Goal: Task Accomplishment & Management: Manage account settings

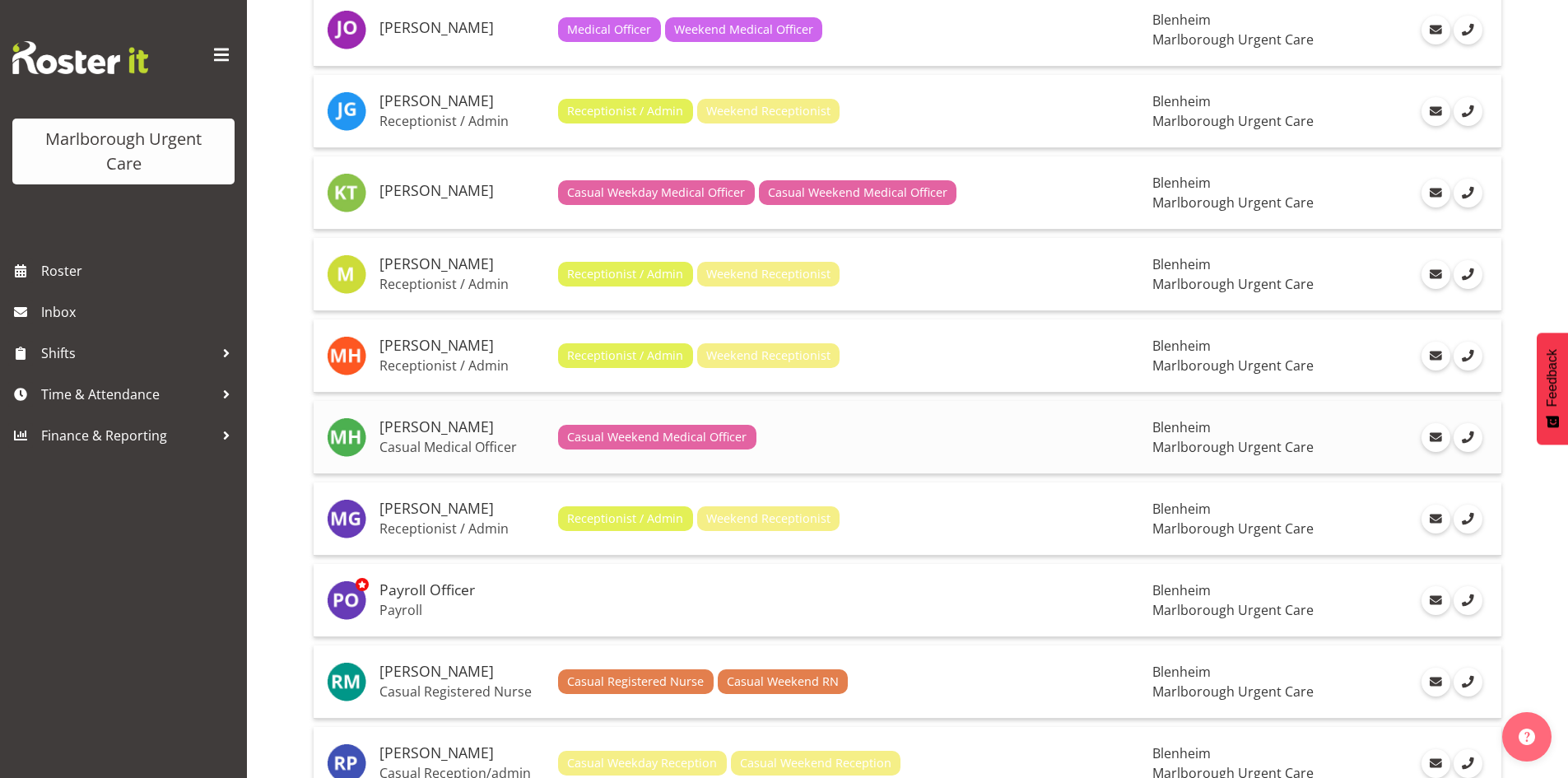
scroll to position [1318, 0]
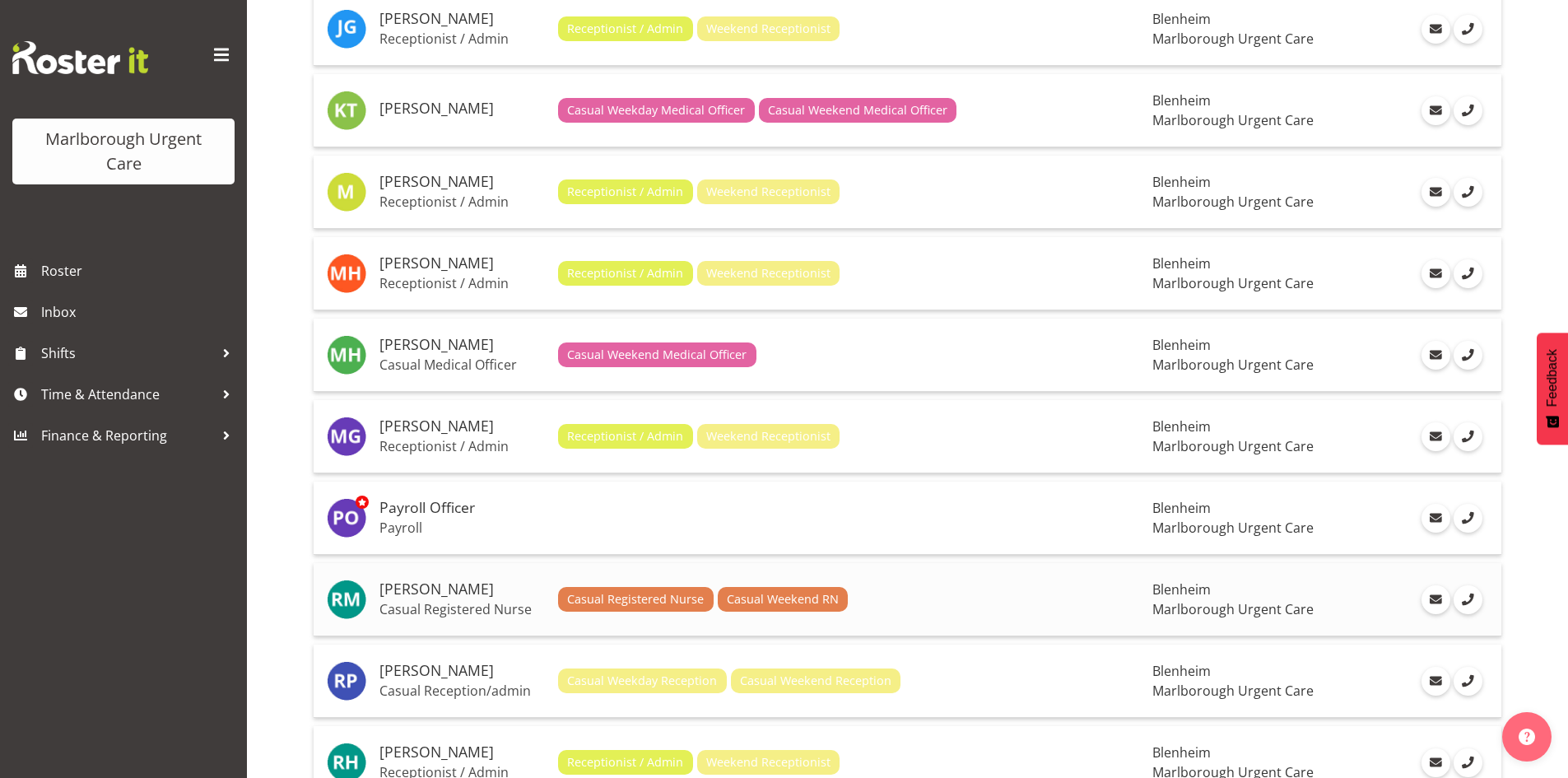
click at [480, 586] on h5 "[PERSON_NAME]" at bounding box center [462, 589] width 166 height 16
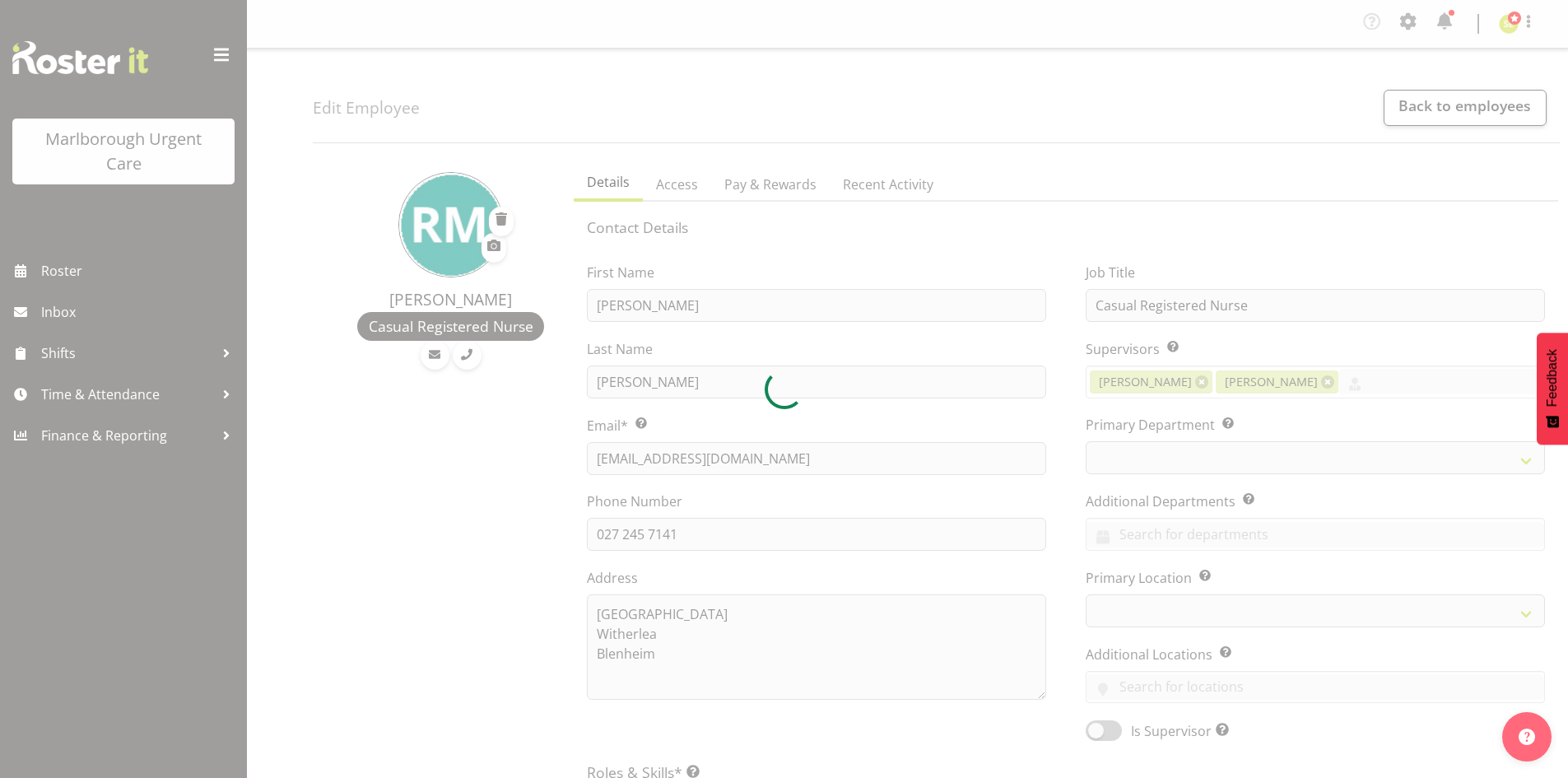
select select "TimelineWeek"
select select
select select "925"
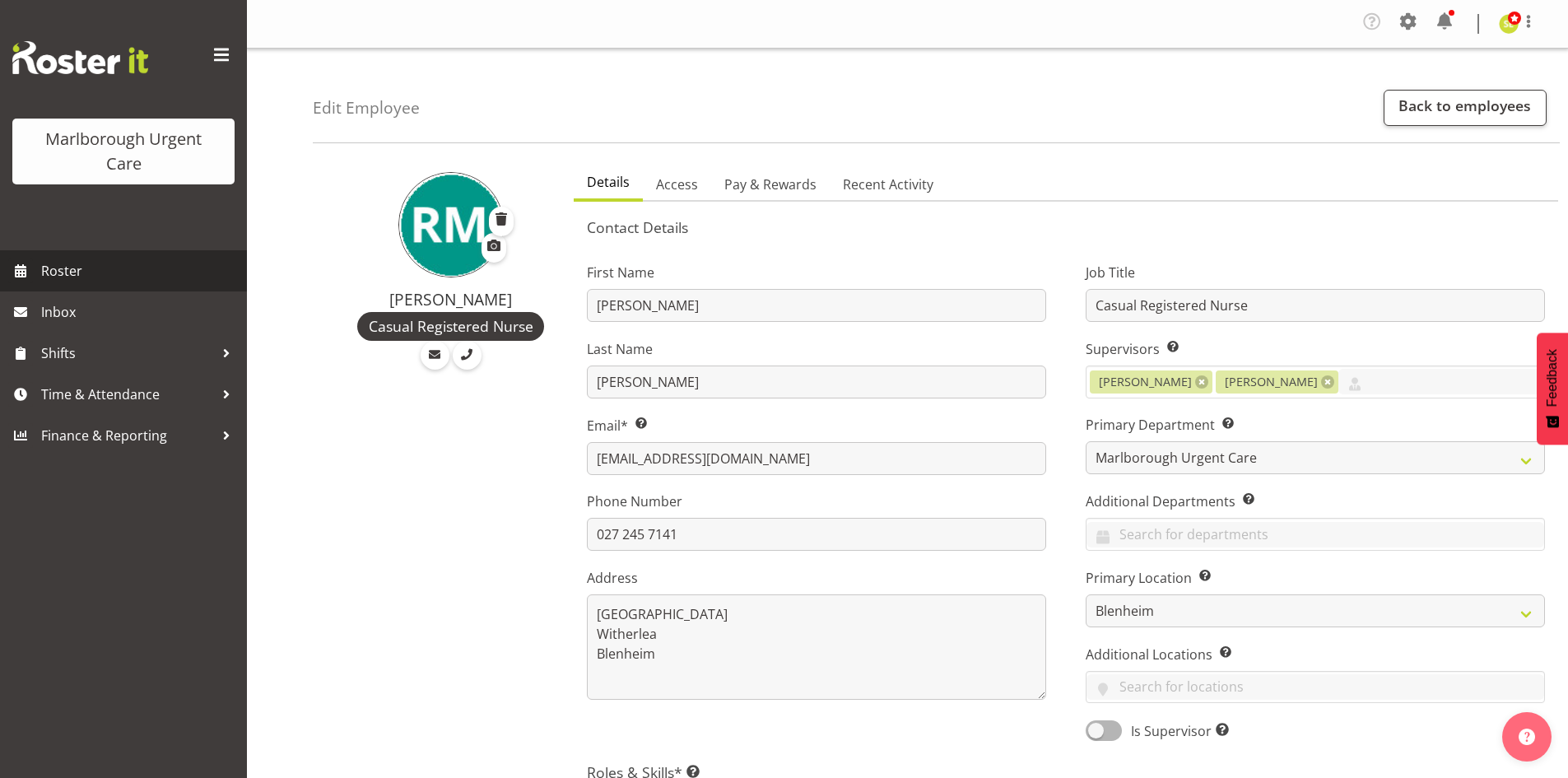
click at [135, 279] on span "Roster" at bounding box center [140, 270] width 198 height 25
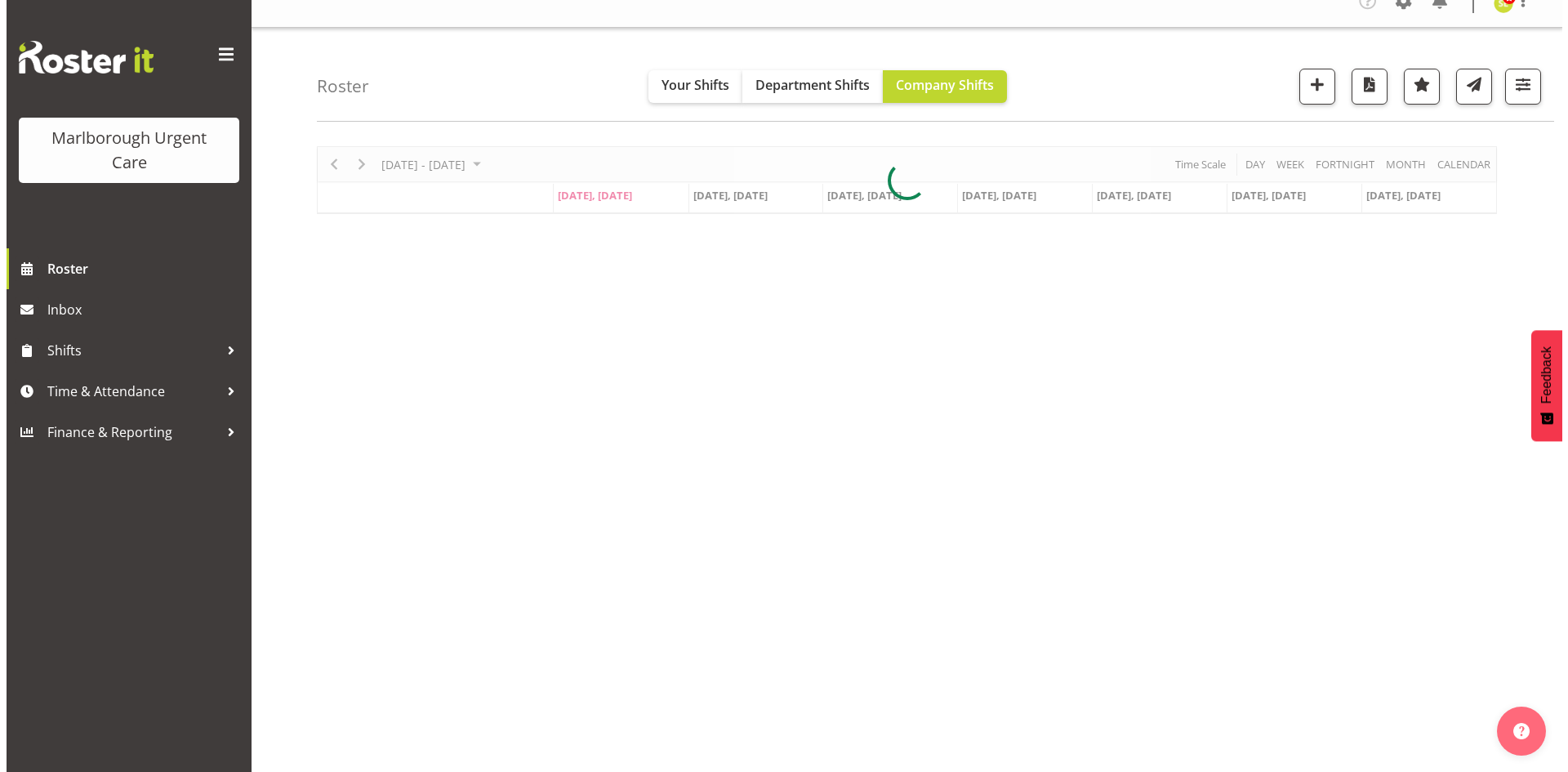
scroll to position [36, 0]
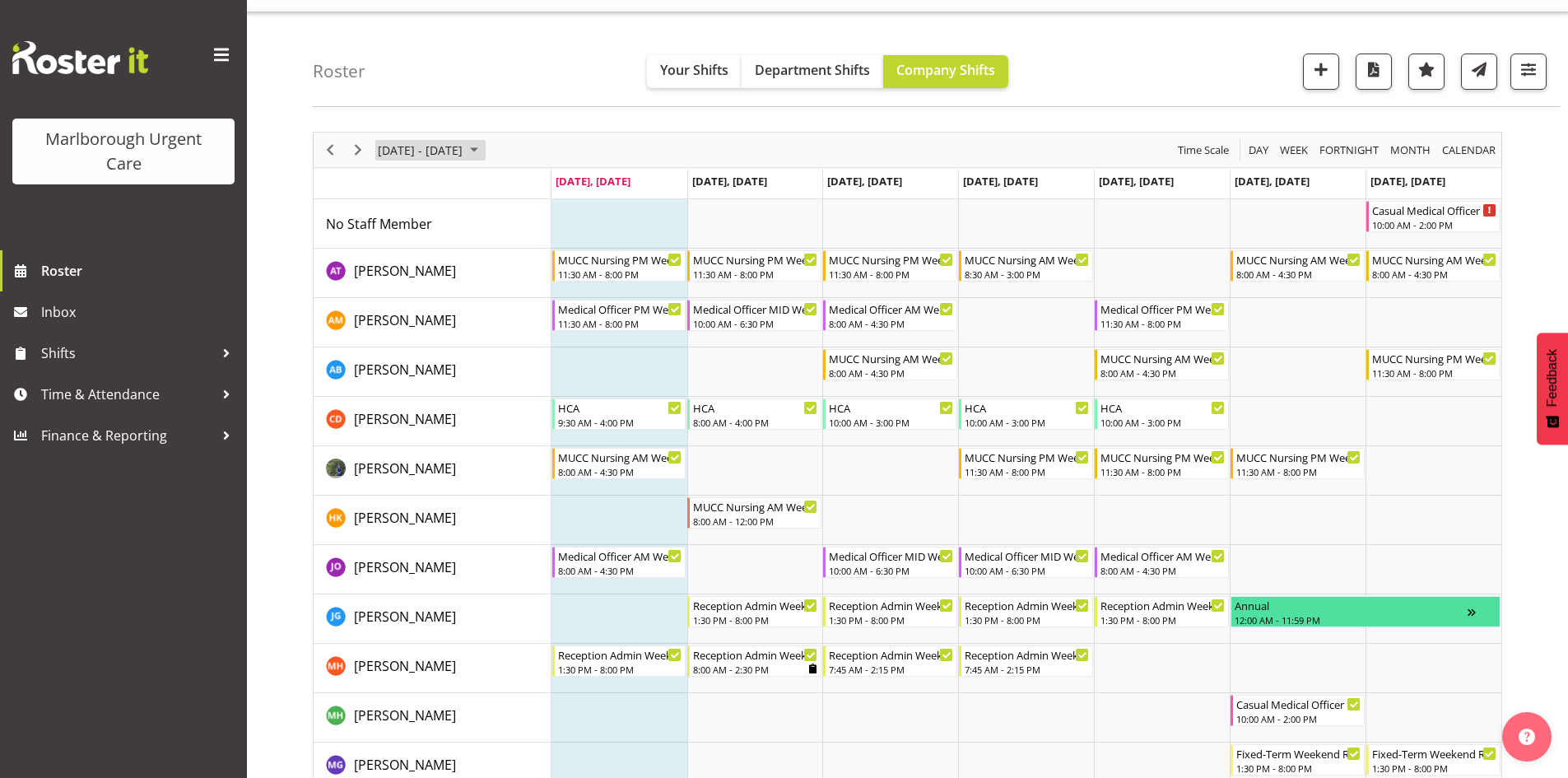
click at [464, 154] on span "[DATE] - [DATE]" at bounding box center [420, 150] width 88 height 20
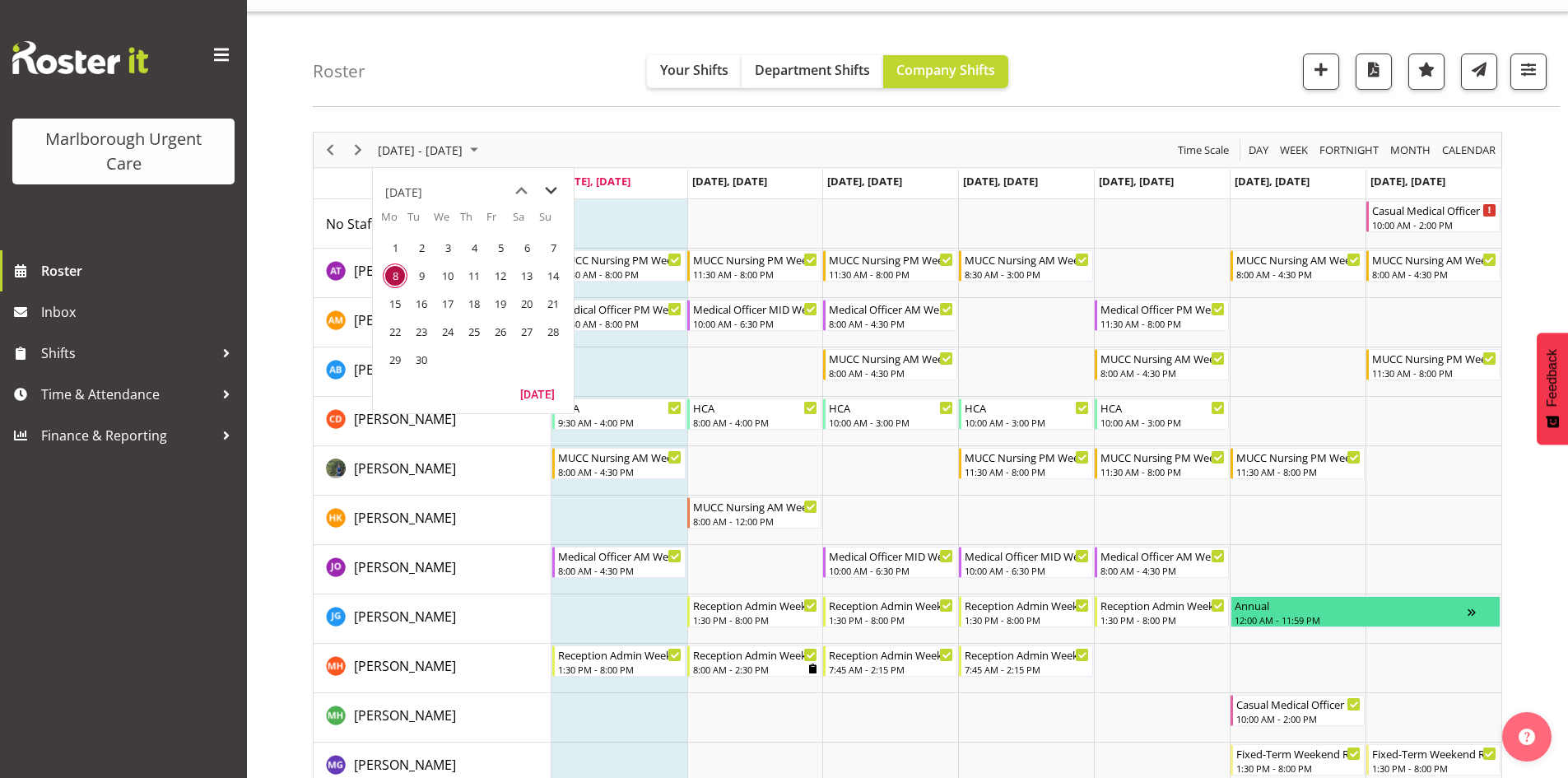
click at [548, 184] on span "next month" at bounding box center [550, 191] width 28 height 29
click at [472, 306] on span "16" at bounding box center [474, 303] width 25 height 25
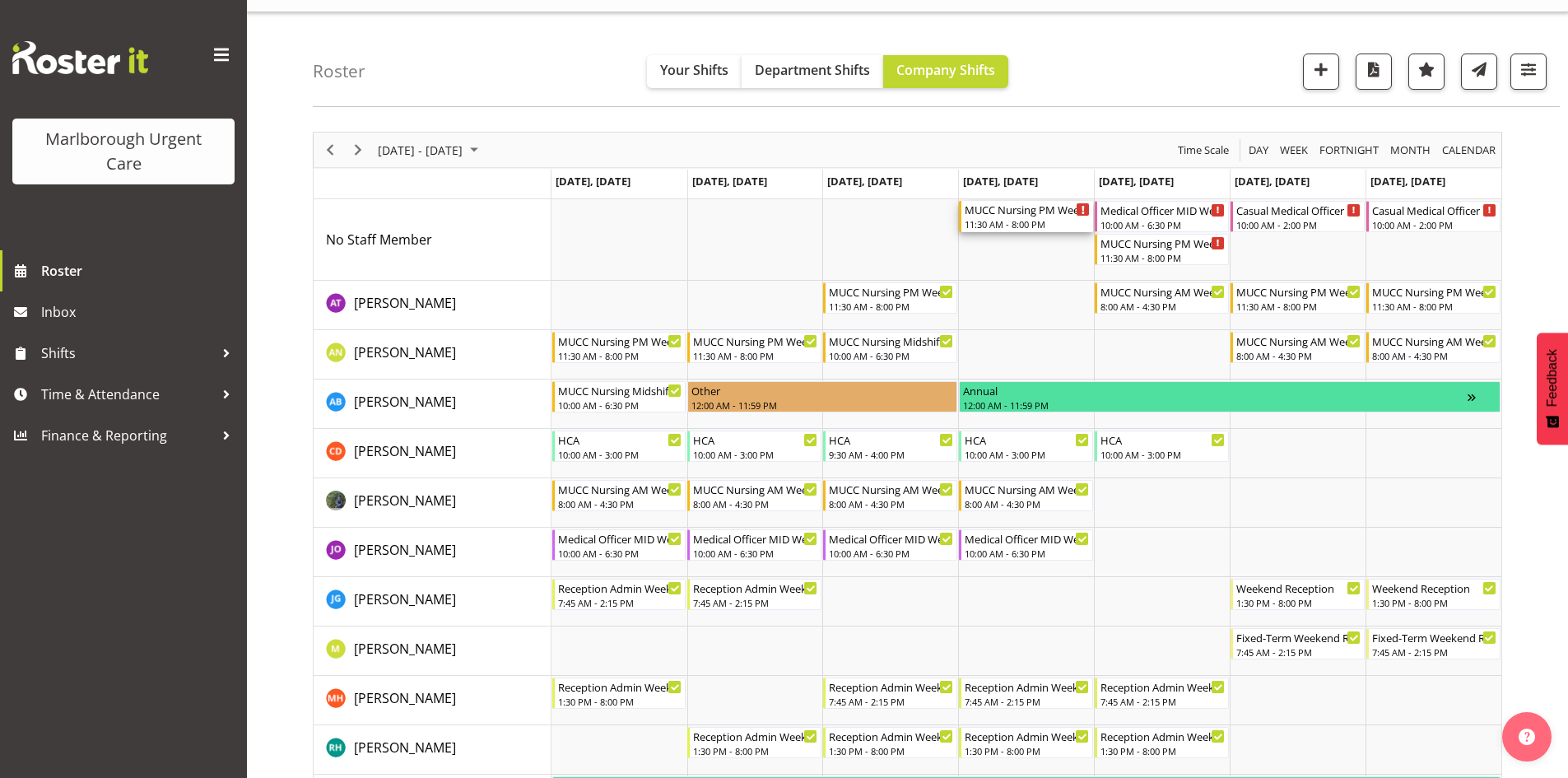
click at [993, 223] on div "11:30 AM - 8:00 PM" at bounding box center [1027, 224] width 125 height 13
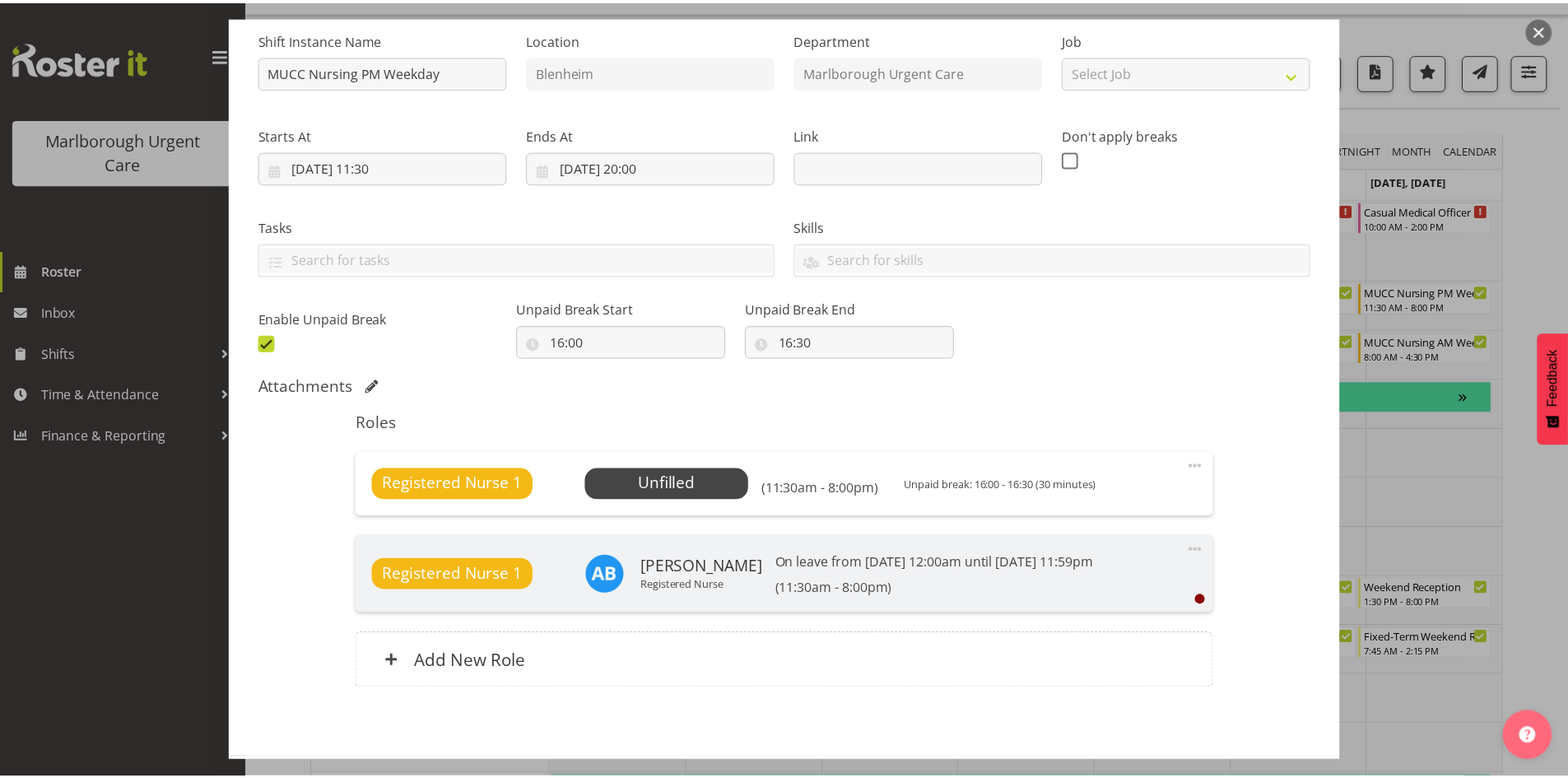
scroll to position [165, 0]
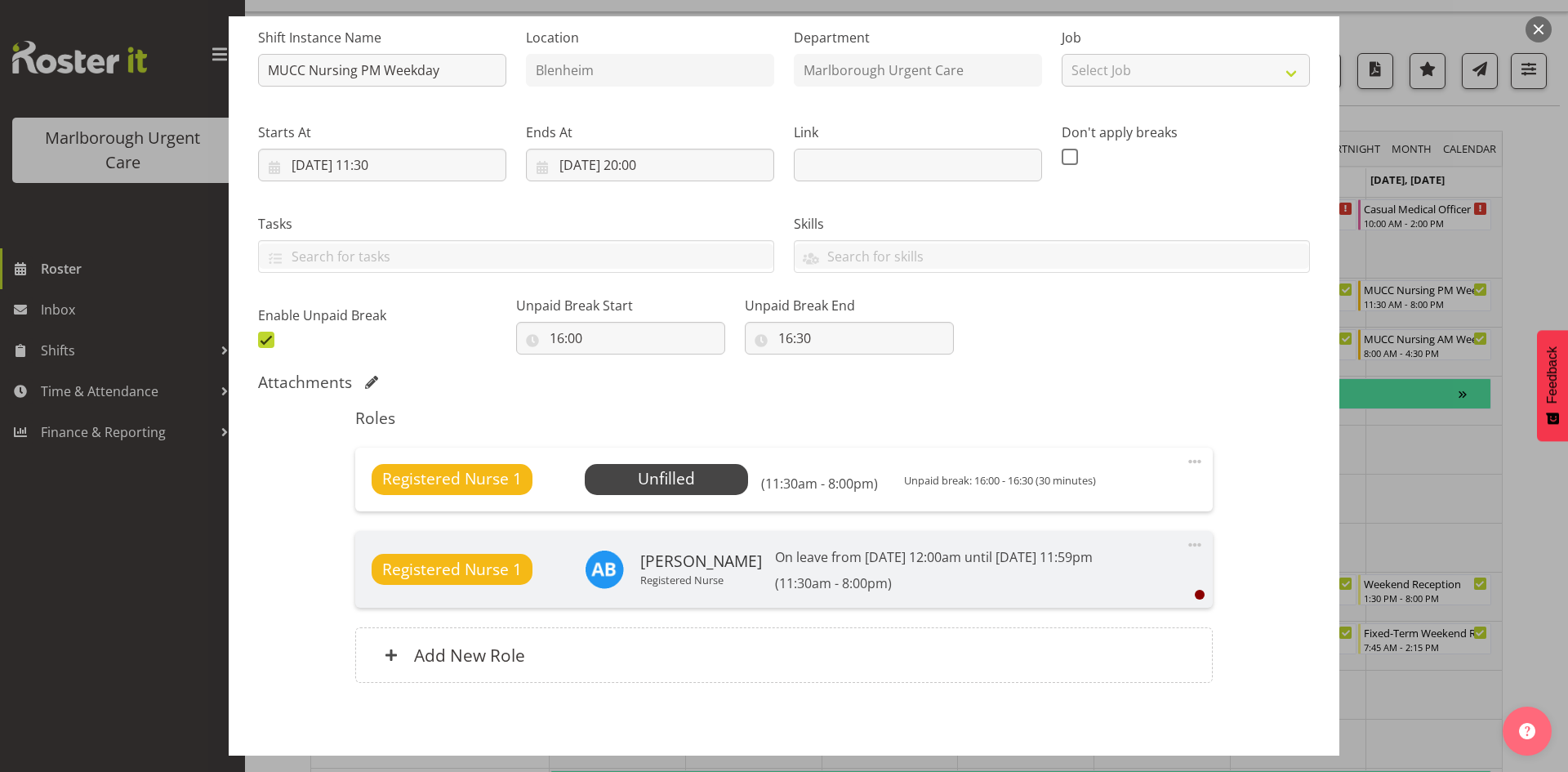
click at [1185, 462] on span at bounding box center [1195, 462] width 20 height 20
click at [1103, 494] on link "Edit" at bounding box center [1126, 501] width 157 height 29
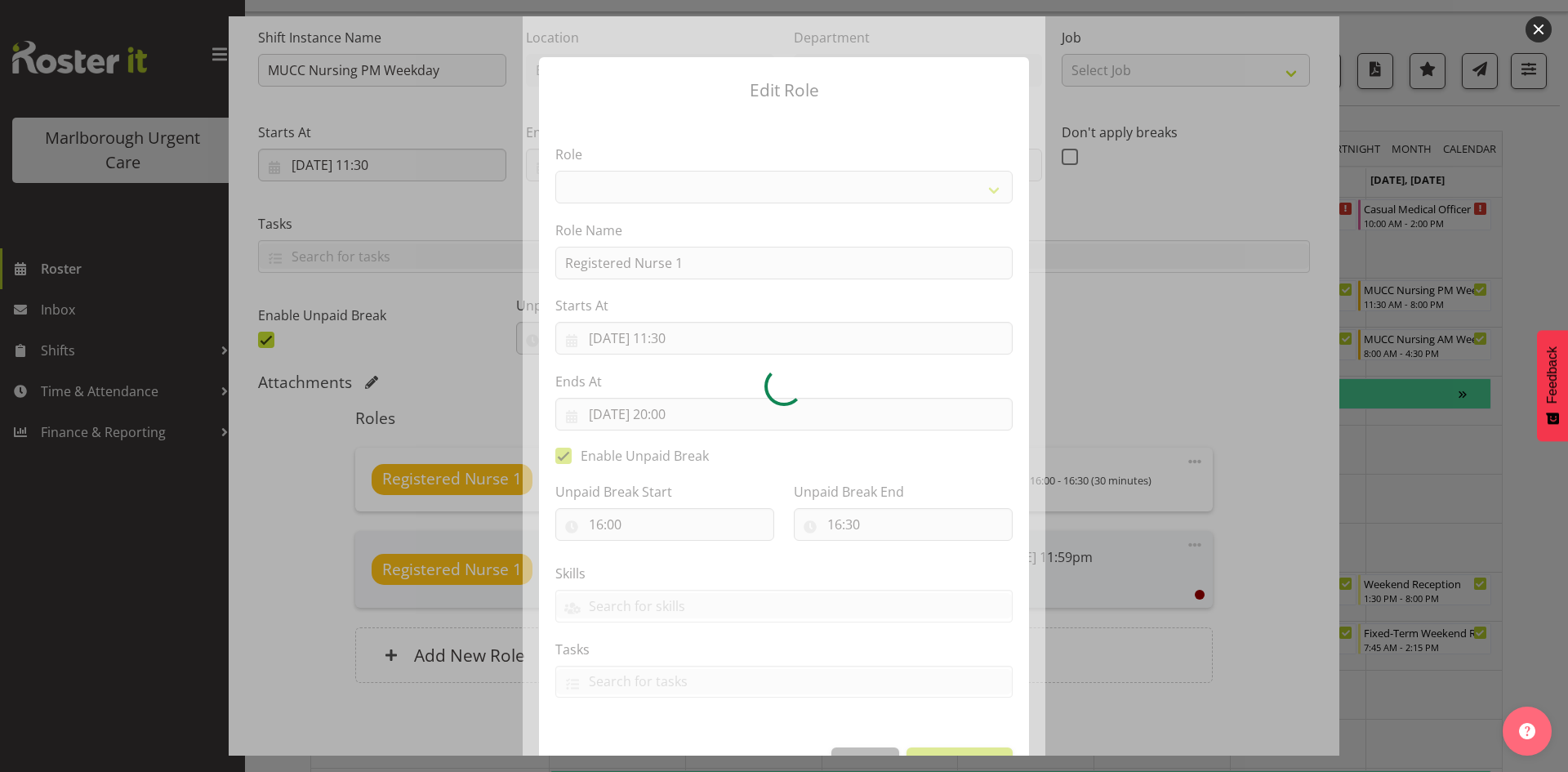
select select "1554"
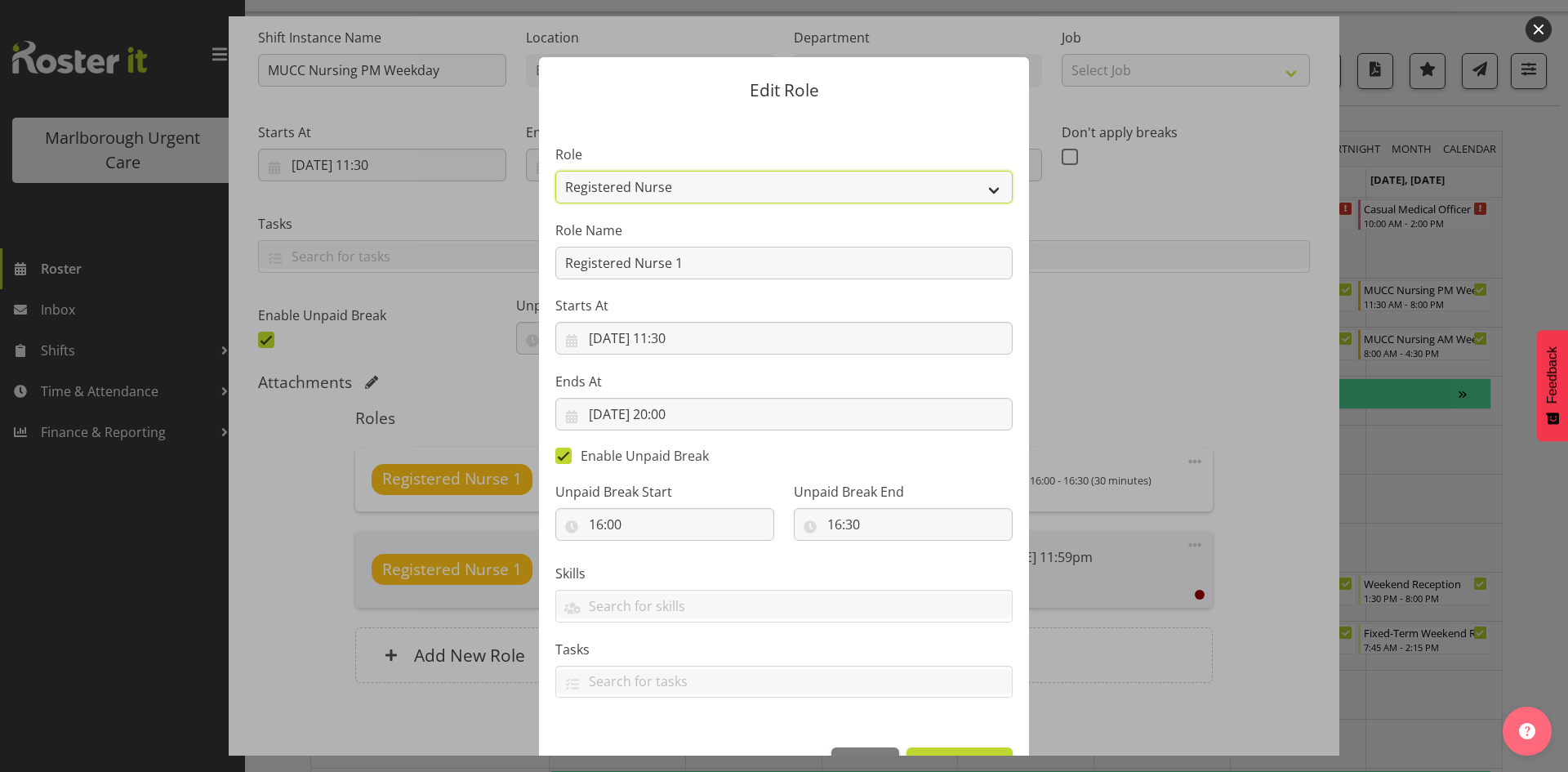
click at [784, 187] on select "Casual Registered Nurse Casual Weekday Medical Officer Casual Weekday Reception…" at bounding box center [784, 187] width 457 height 33
click at [1241, 292] on div at bounding box center [784, 386] width 1568 height 772
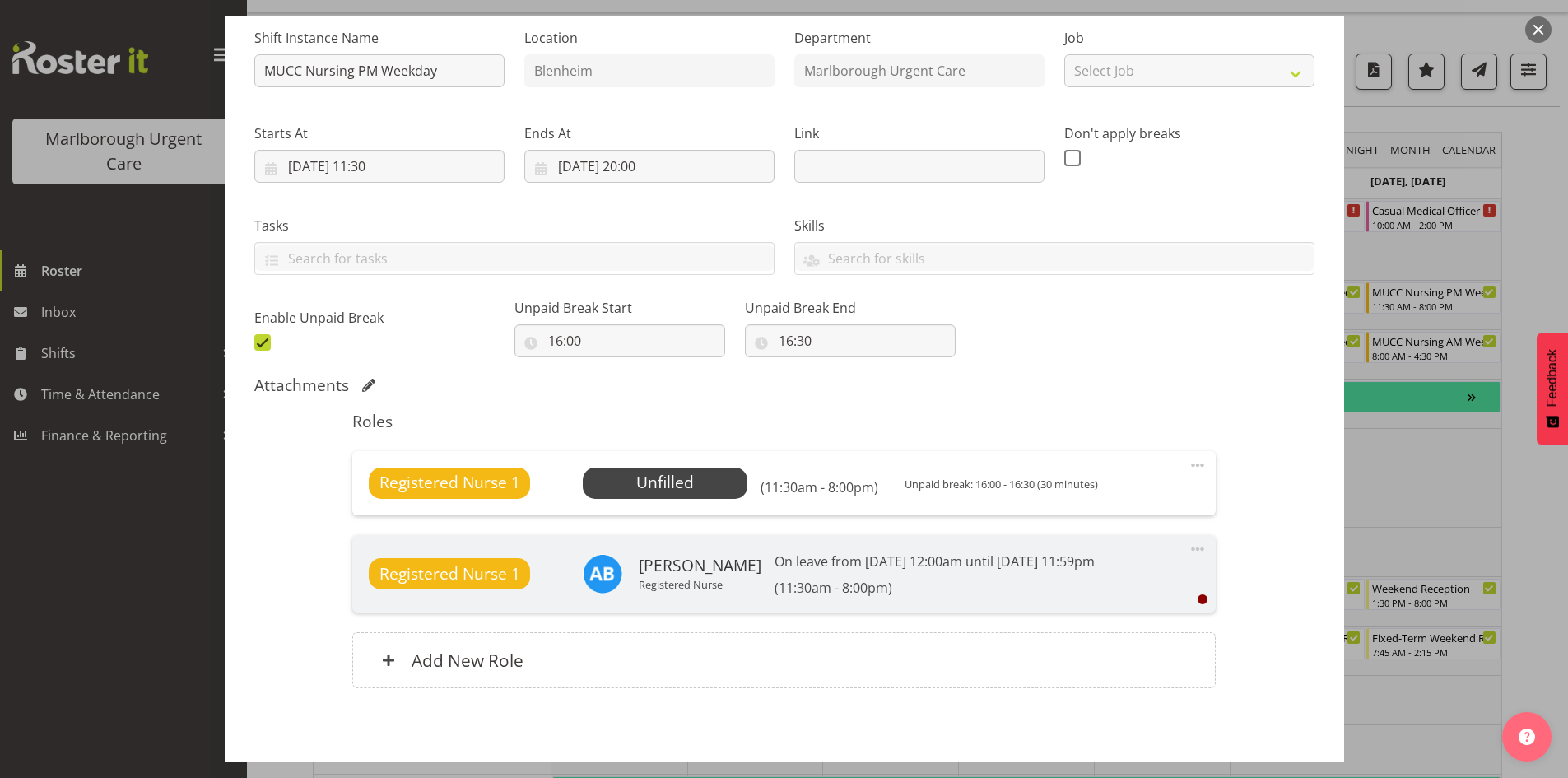
scroll to position [238, 0]
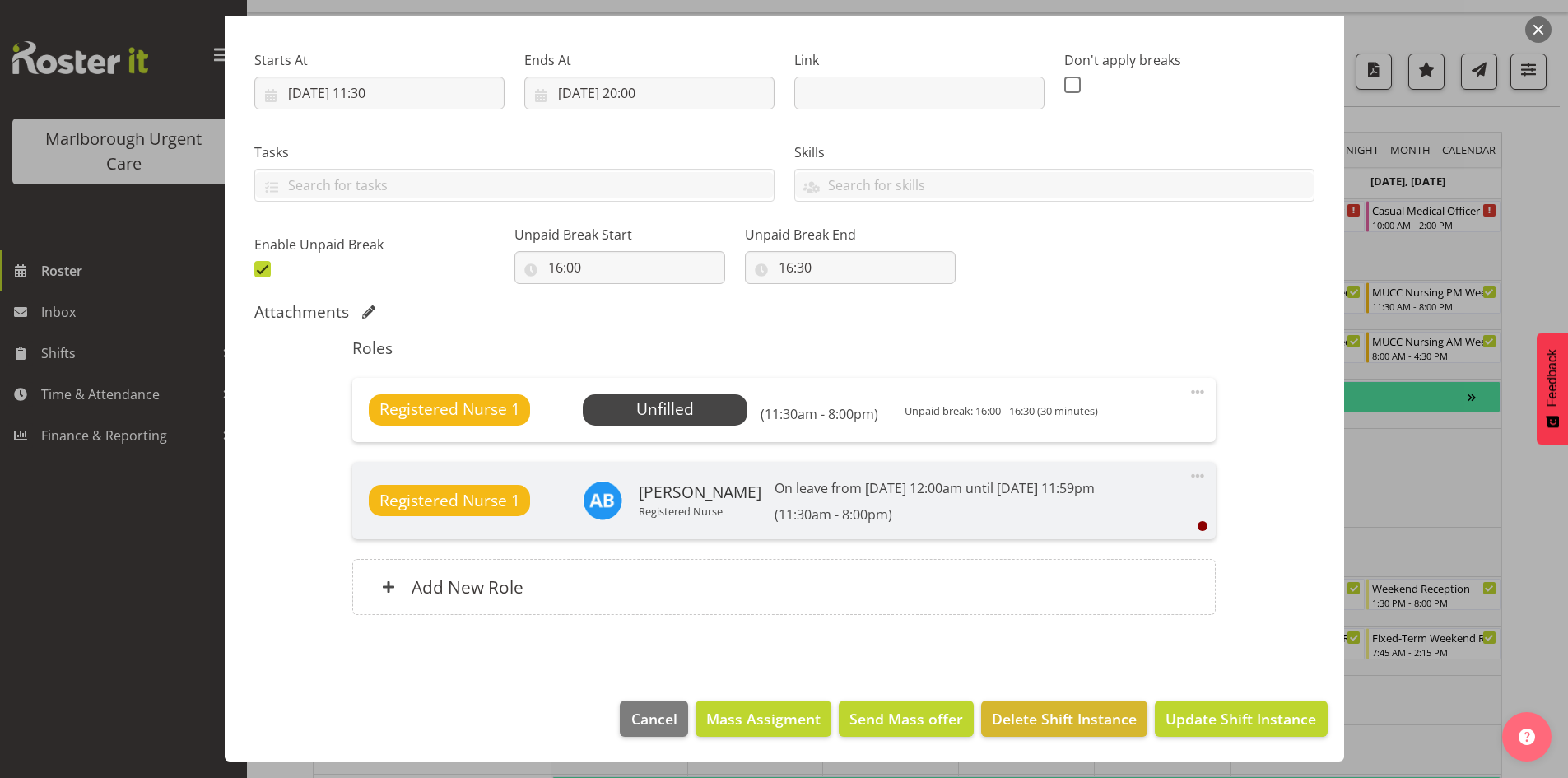
click at [1532, 23] on button "button" at bounding box center [1538, 29] width 27 height 27
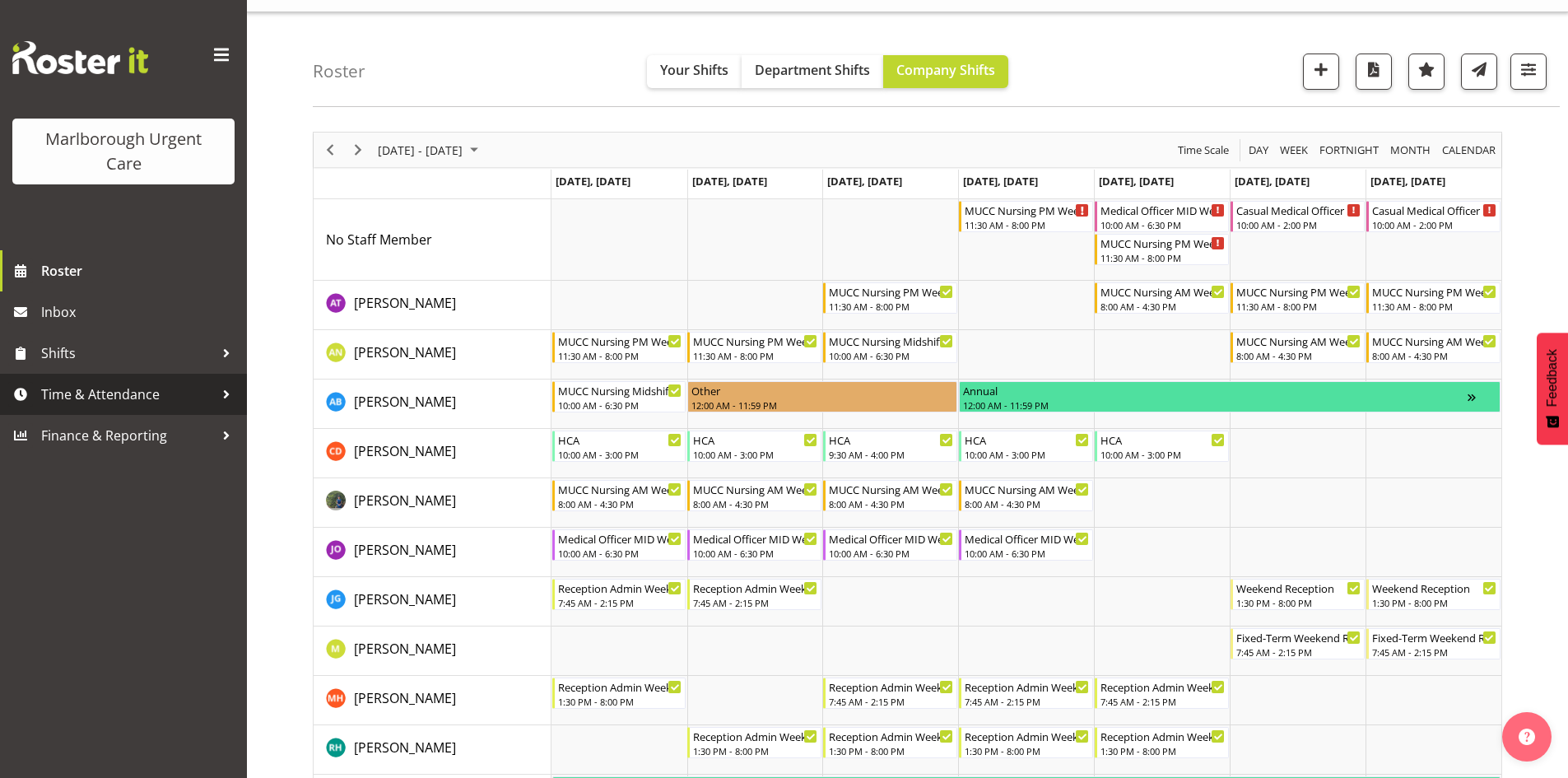
click at [47, 397] on span "Time & Attendance" at bounding box center [127, 394] width 173 height 25
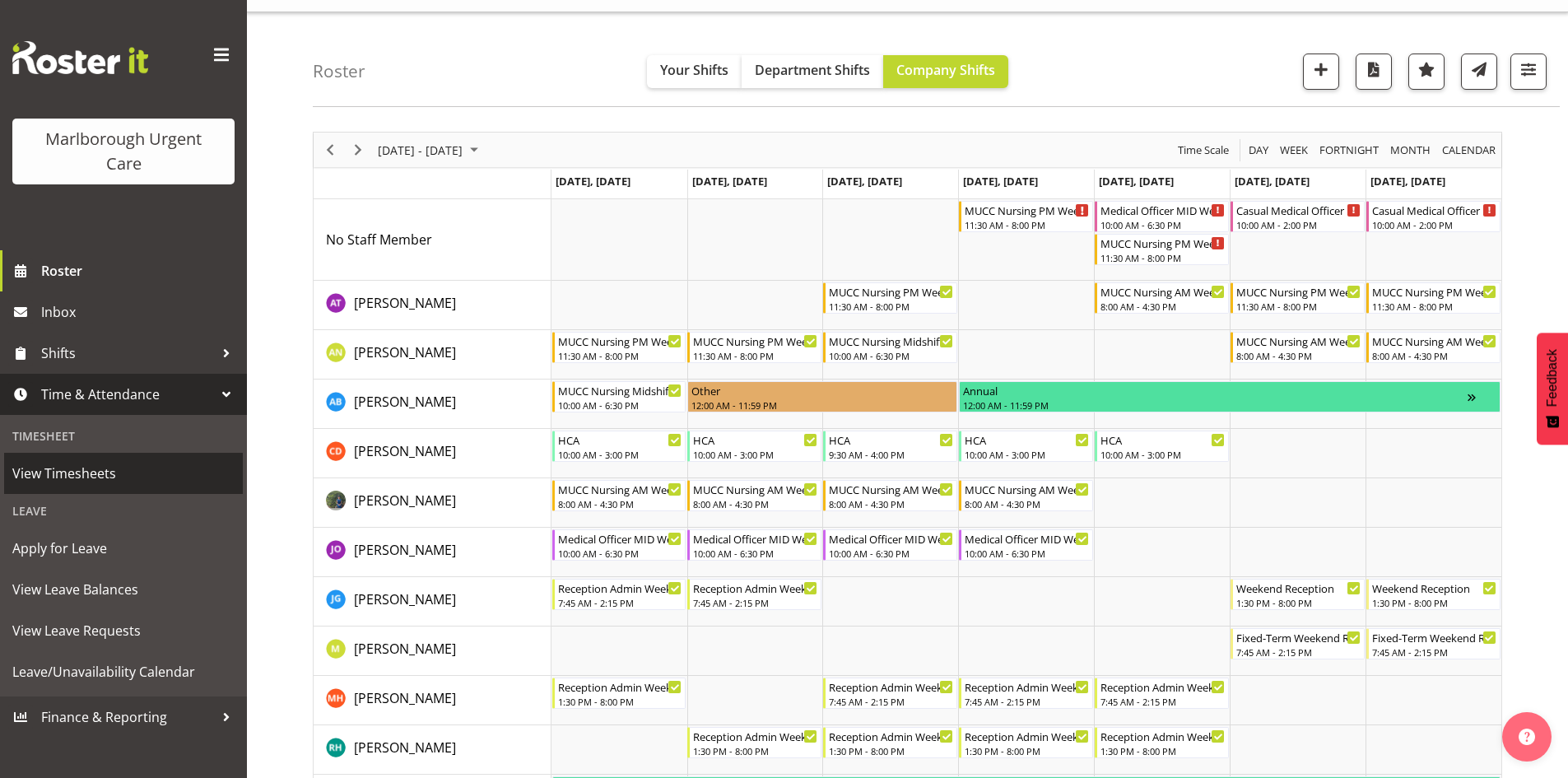
click at [114, 466] on span "View Timesheets" at bounding box center [123, 473] width 223 height 25
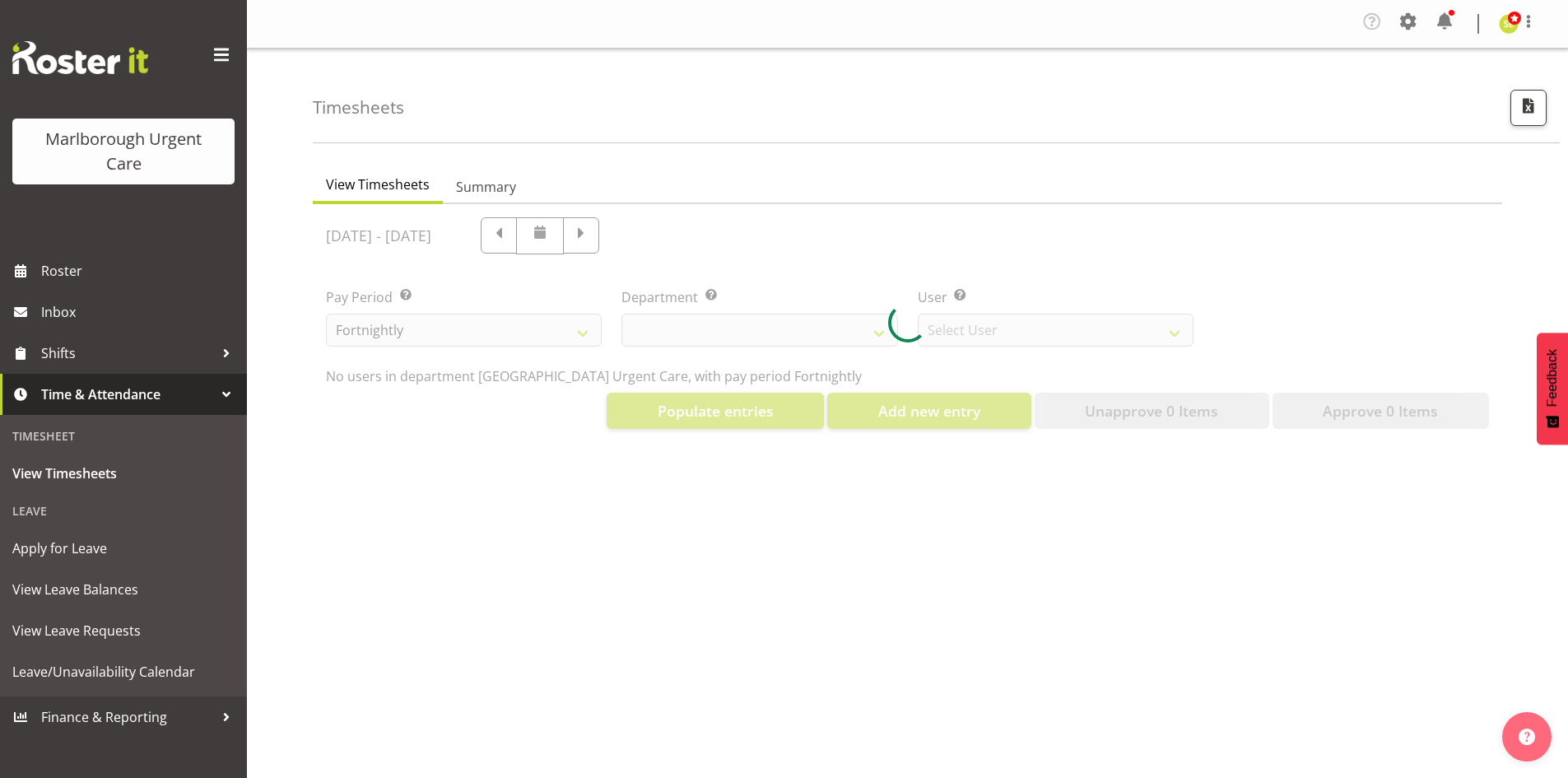
select select "925"
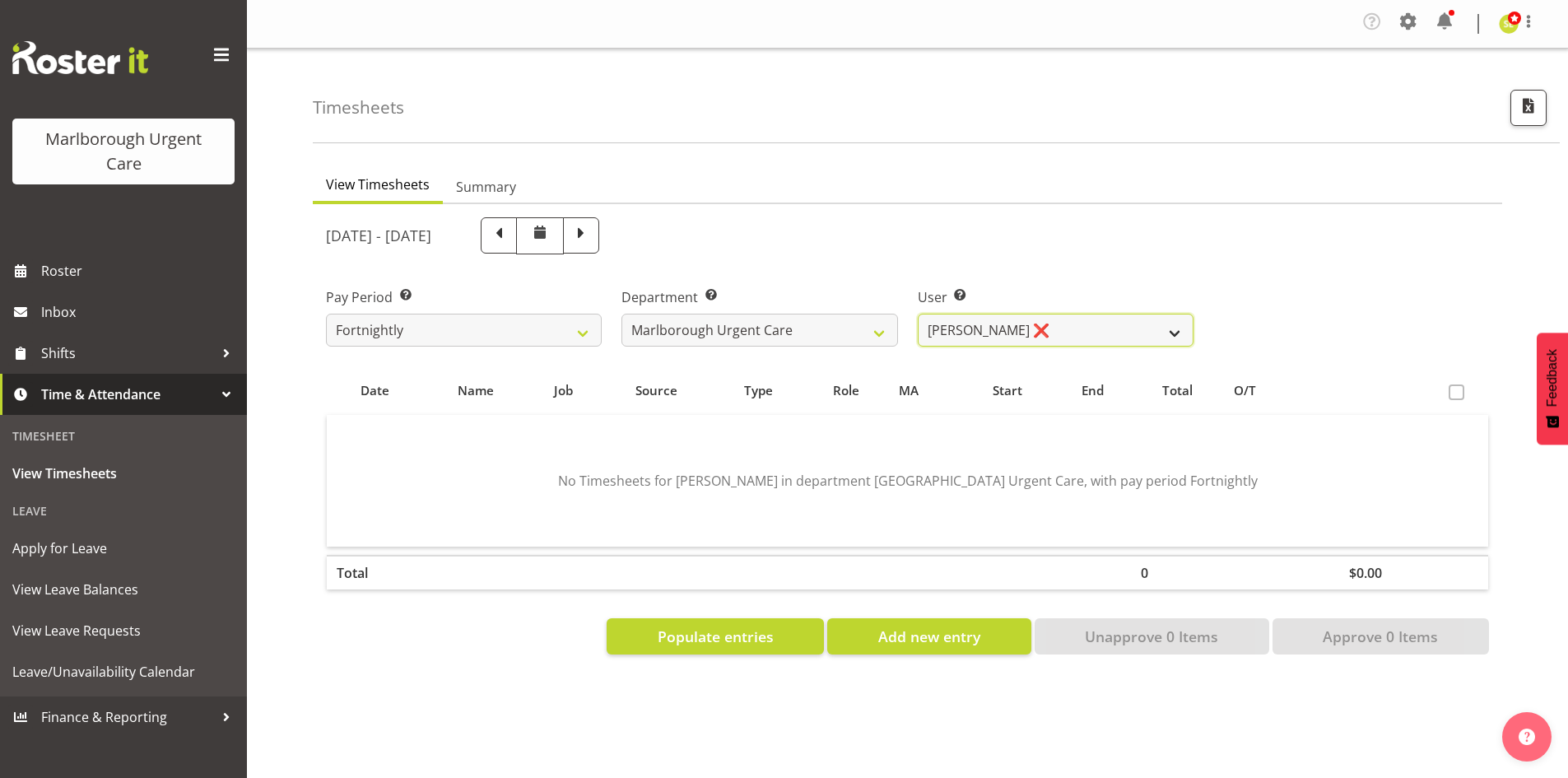
click at [1146, 331] on select "Agnes Tyson ❌ Alexandra Madigan ❌ Alysia Newman-Woods ❌ Amber Venning-Slater ❌ …" at bounding box center [1055, 330] width 276 height 33
click at [918, 313] on select "Agnes Tyson ❌ Alexandra Madigan ❌ Alysia Newman-Woods ❌ Amber Venning-Slater ❌ …" at bounding box center [1055, 330] width 276 height 33
click at [1140, 326] on select "Agnes Tyson ❌ Alexandra Madigan ❌ Alysia Newman-Woods ❌ Amber Venning-Slater ❌ …" at bounding box center [1055, 330] width 276 height 33
click at [918, 313] on select "Agnes Tyson ❌ Alexandra Madigan ❌ Alysia Newman-Woods ❌ Amber Venning-Slater ❌ …" at bounding box center [1055, 330] width 276 height 33
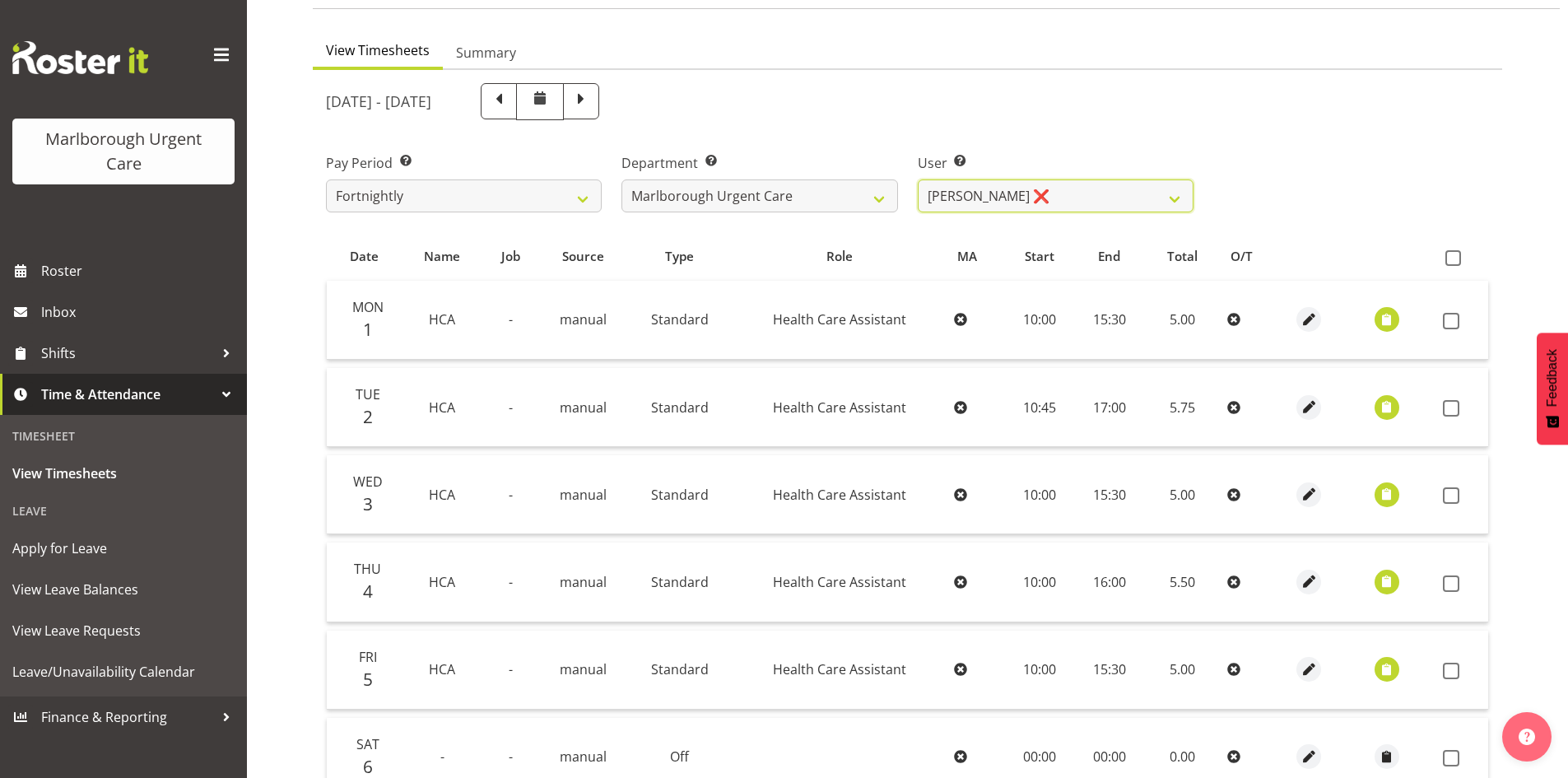
scroll to position [138, 0]
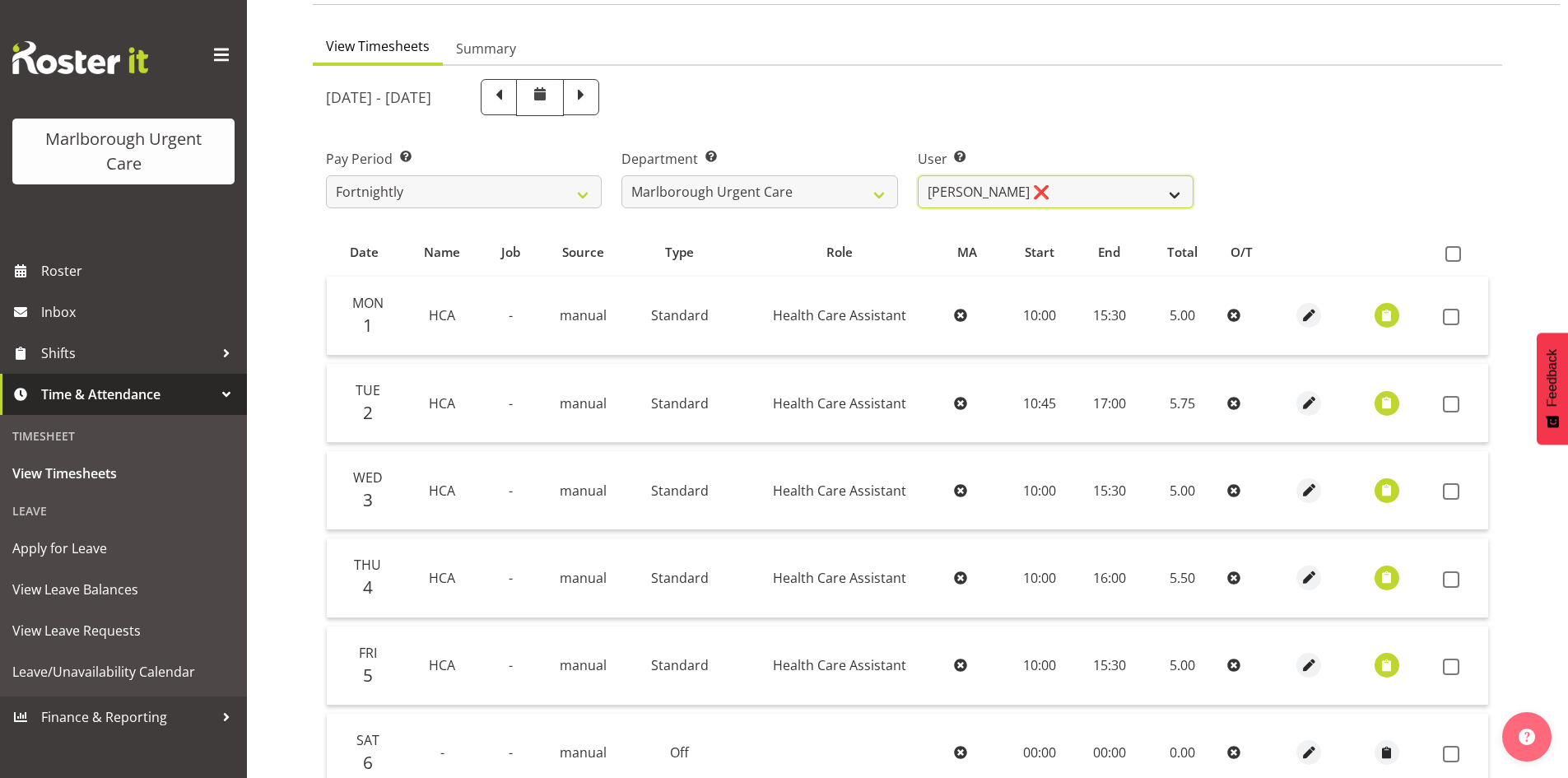
click at [1131, 196] on select "Agnes Tyson ❌ Alexandra Madigan ❌ Alysia Newman-Woods ❌ Amber Venning-Slater ❌ …" at bounding box center [1055, 192] width 276 height 33
click at [918, 175] on select "Agnes Tyson ❌ Alexandra Madigan ❌ Alysia Newman-Woods ❌ Amber Venning-Slater ❌ …" at bounding box center [1055, 192] width 276 height 33
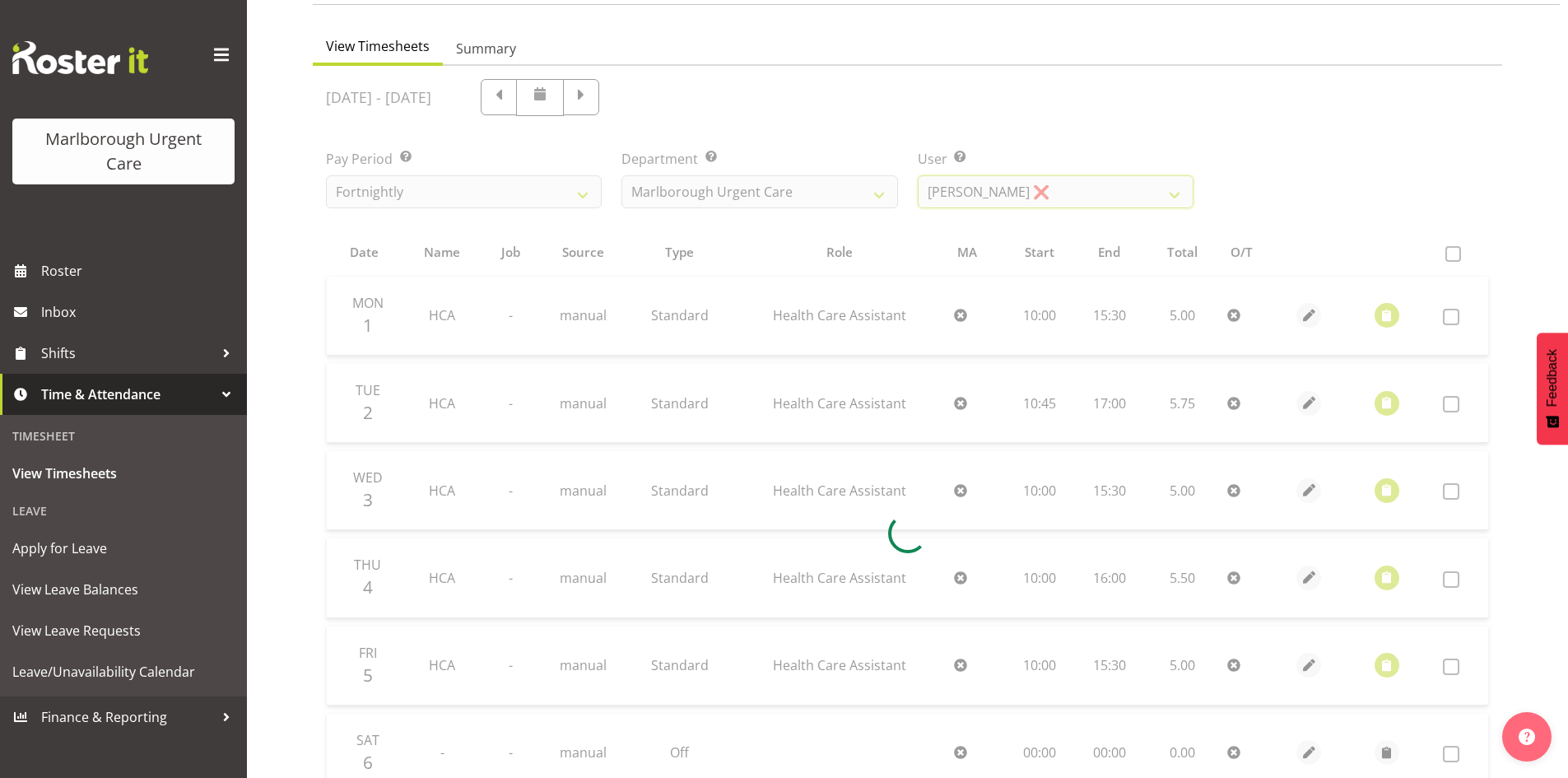
scroll to position [49, 0]
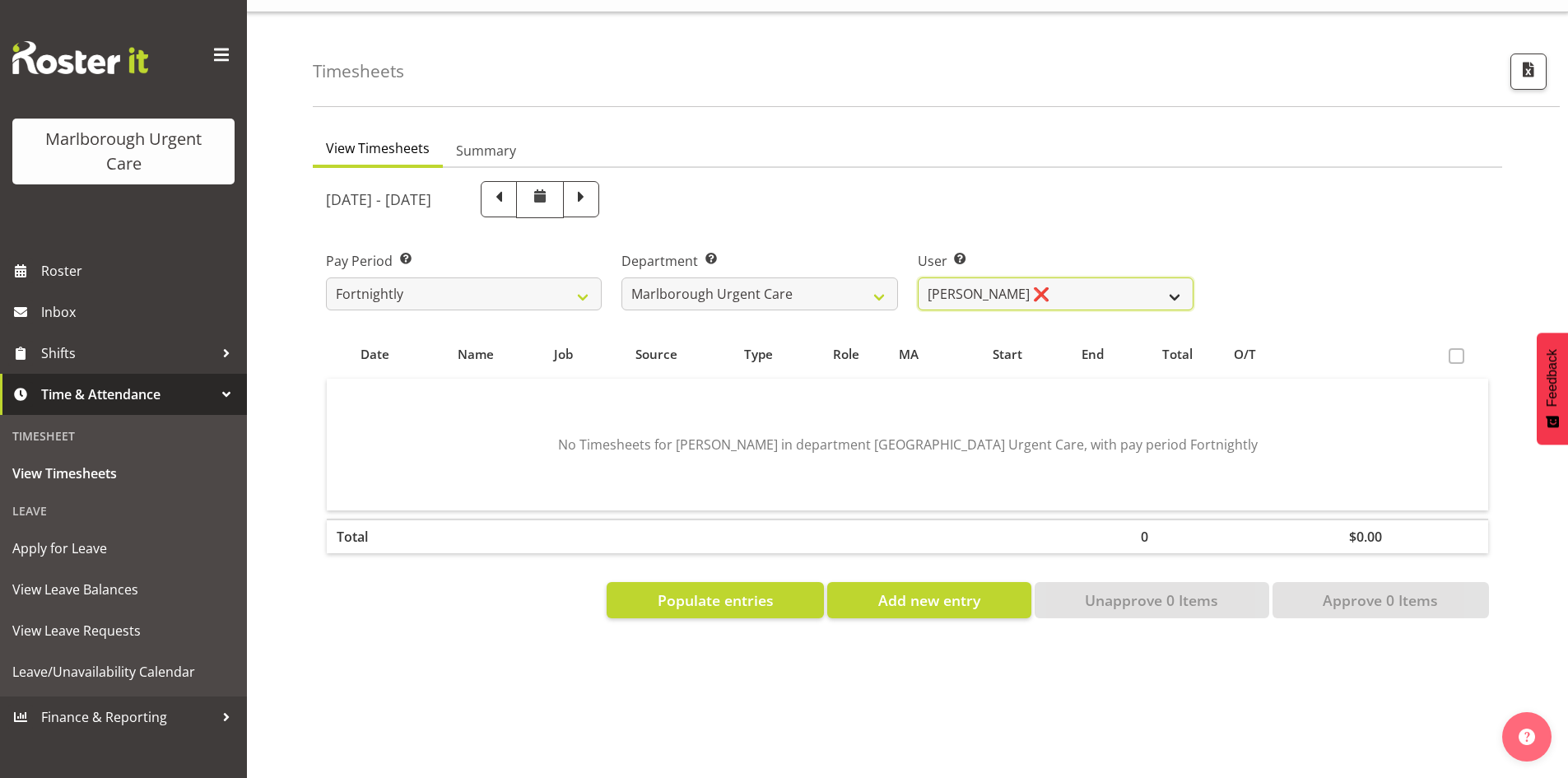
click at [1070, 280] on select "Agnes Tyson ❌ Alexandra Madigan ❌ Alysia Newman-Woods ❌ Amber Venning-Slater ❌ …" at bounding box center [1055, 294] width 276 height 33
click at [918, 278] on select "Agnes Tyson ❌ Alexandra Madigan ❌ Alysia Newman-Woods ❌ Amber Venning-Slater ❌ …" at bounding box center [1055, 294] width 276 height 33
click at [1032, 279] on select "Agnes Tyson ❌ Alexandra Madigan ❌ Alysia Newman-Woods ❌ Amber Venning-Slater ❌ …" at bounding box center [1055, 294] width 276 height 33
select select "11838"
click at [918, 278] on select "Agnes Tyson ❌ Alexandra Madigan ❌ Alysia Newman-Woods ❌ Amber Venning-Slater ❌ …" at bounding box center [1055, 294] width 276 height 33
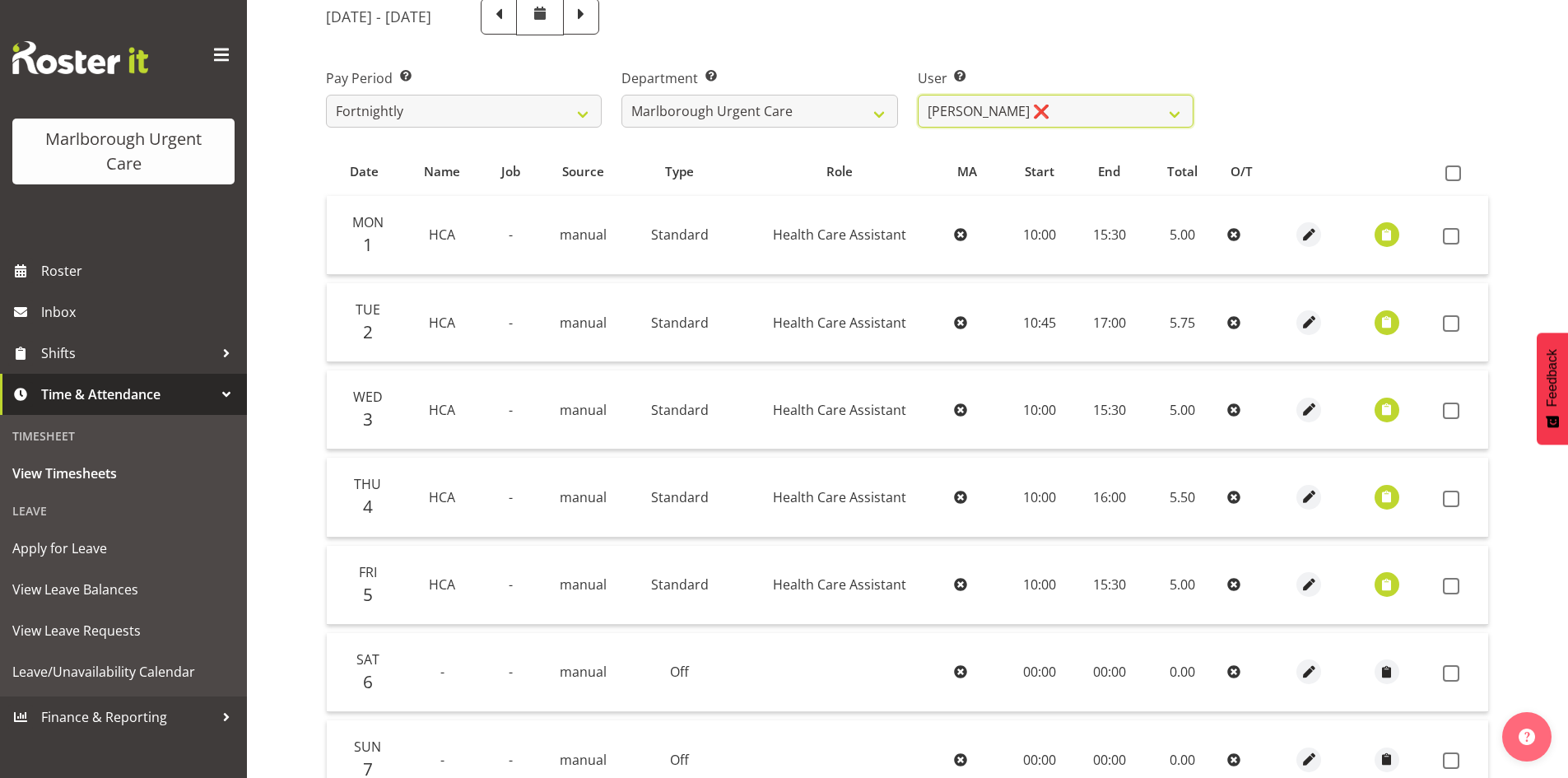
scroll to position [138, 0]
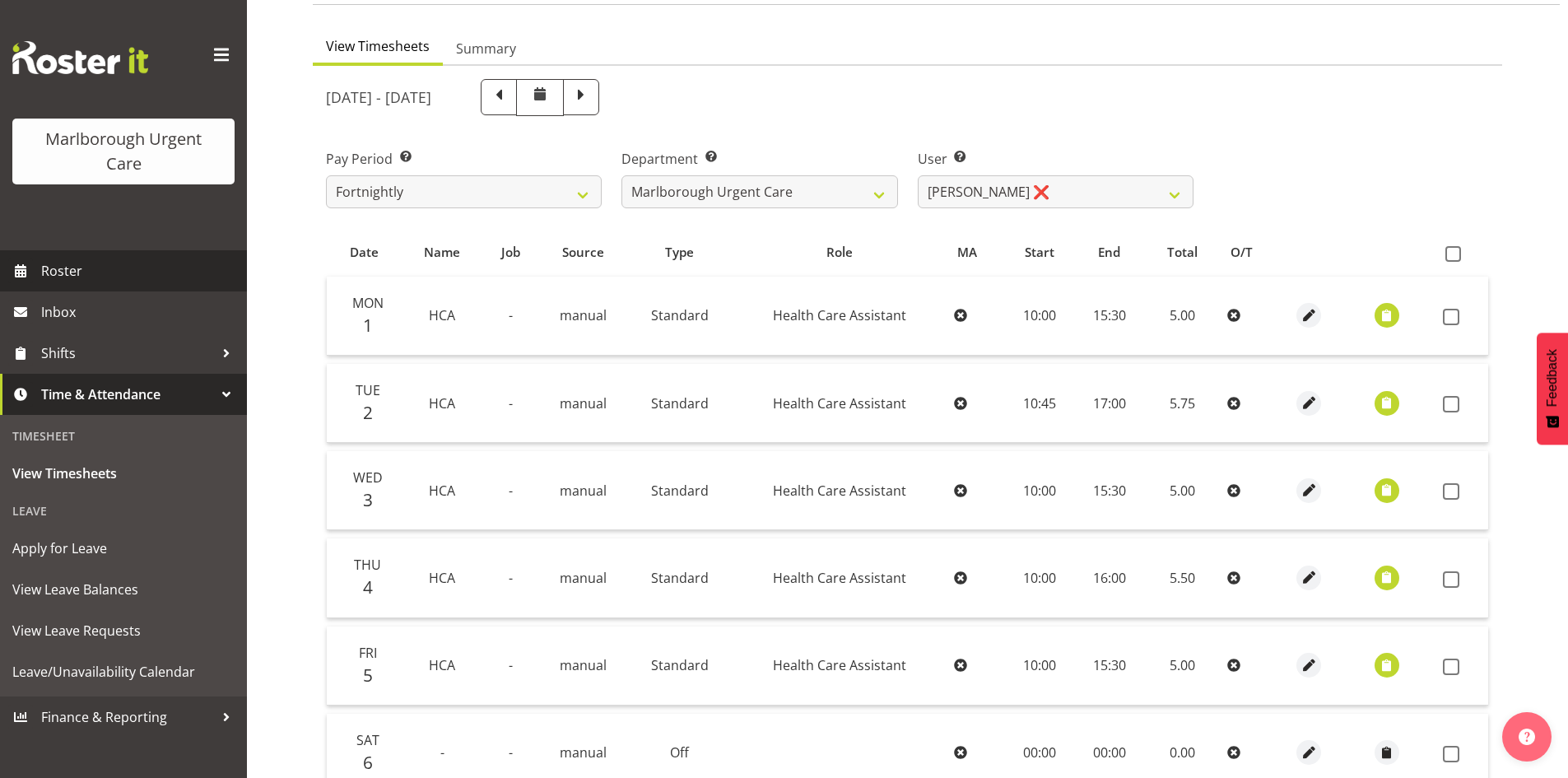
click at [117, 267] on span "Roster" at bounding box center [140, 270] width 198 height 25
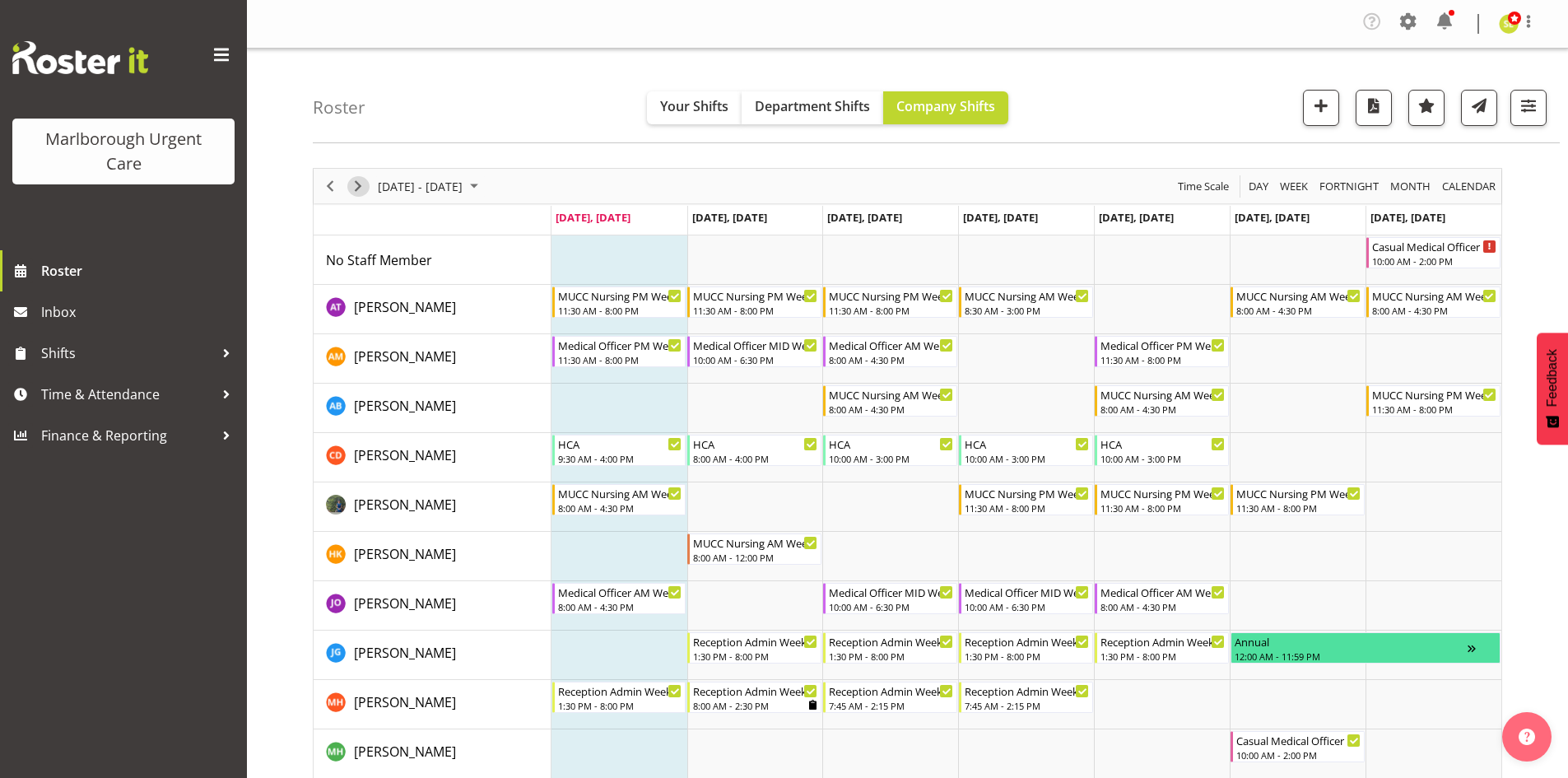
click at [359, 188] on span "Next" at bounding box center [358, 186] width 20 height 20
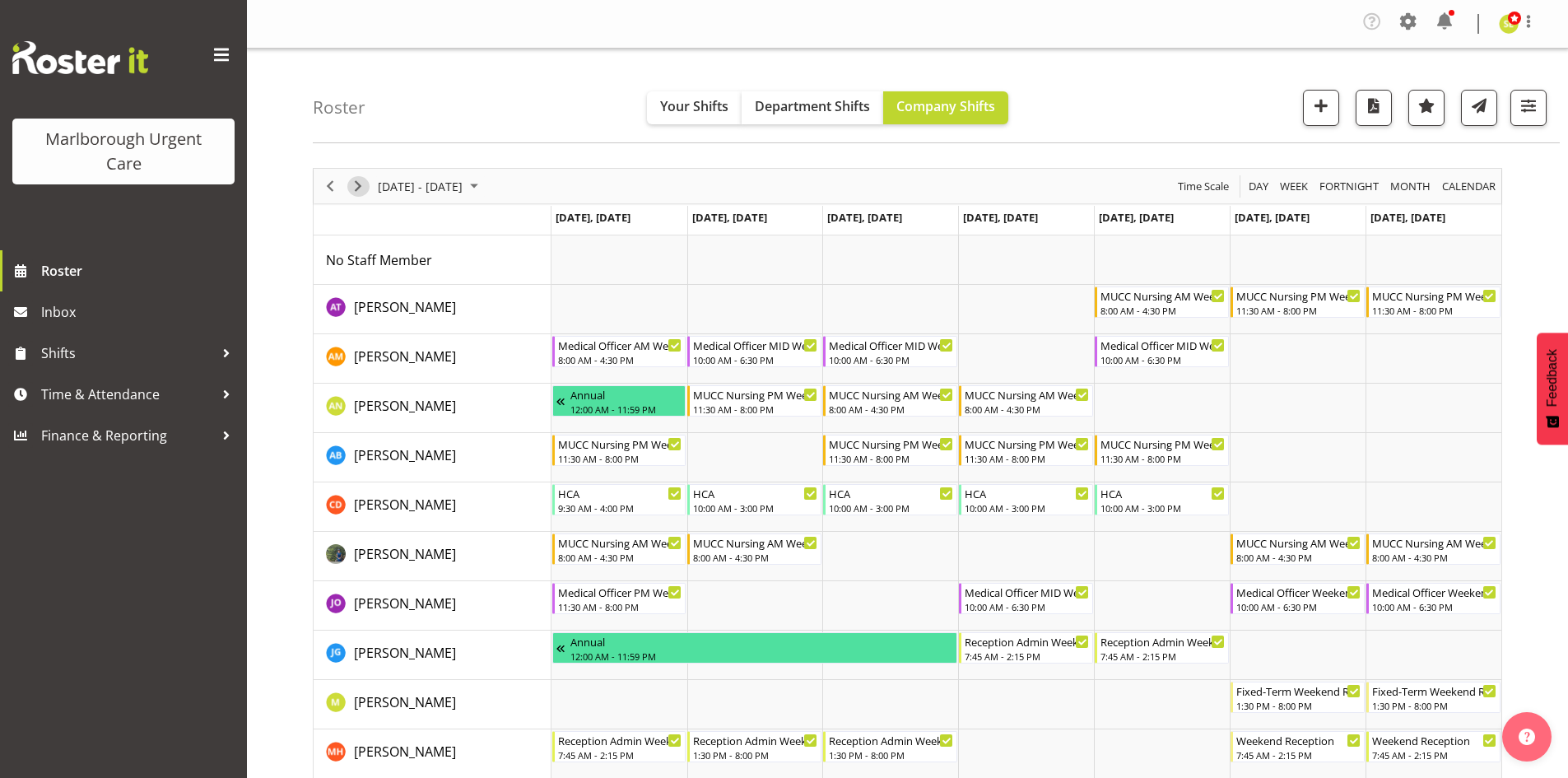
click at [359, 188] on span "Next" at bounding box center [358, 186] width 20 height 20
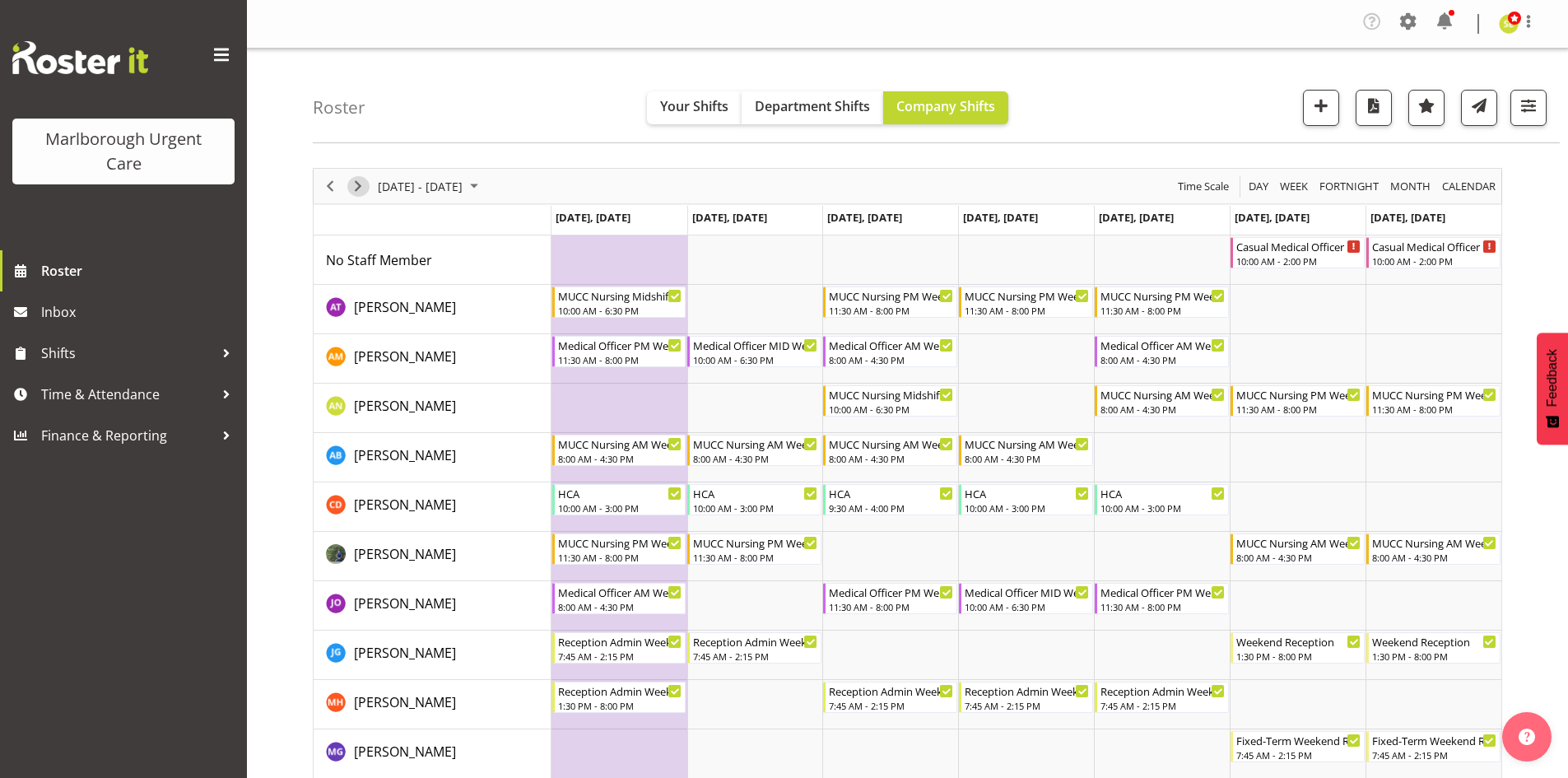
click at [359, 188] on span "Next" at bounding box center [358, 186] width 20 height 20
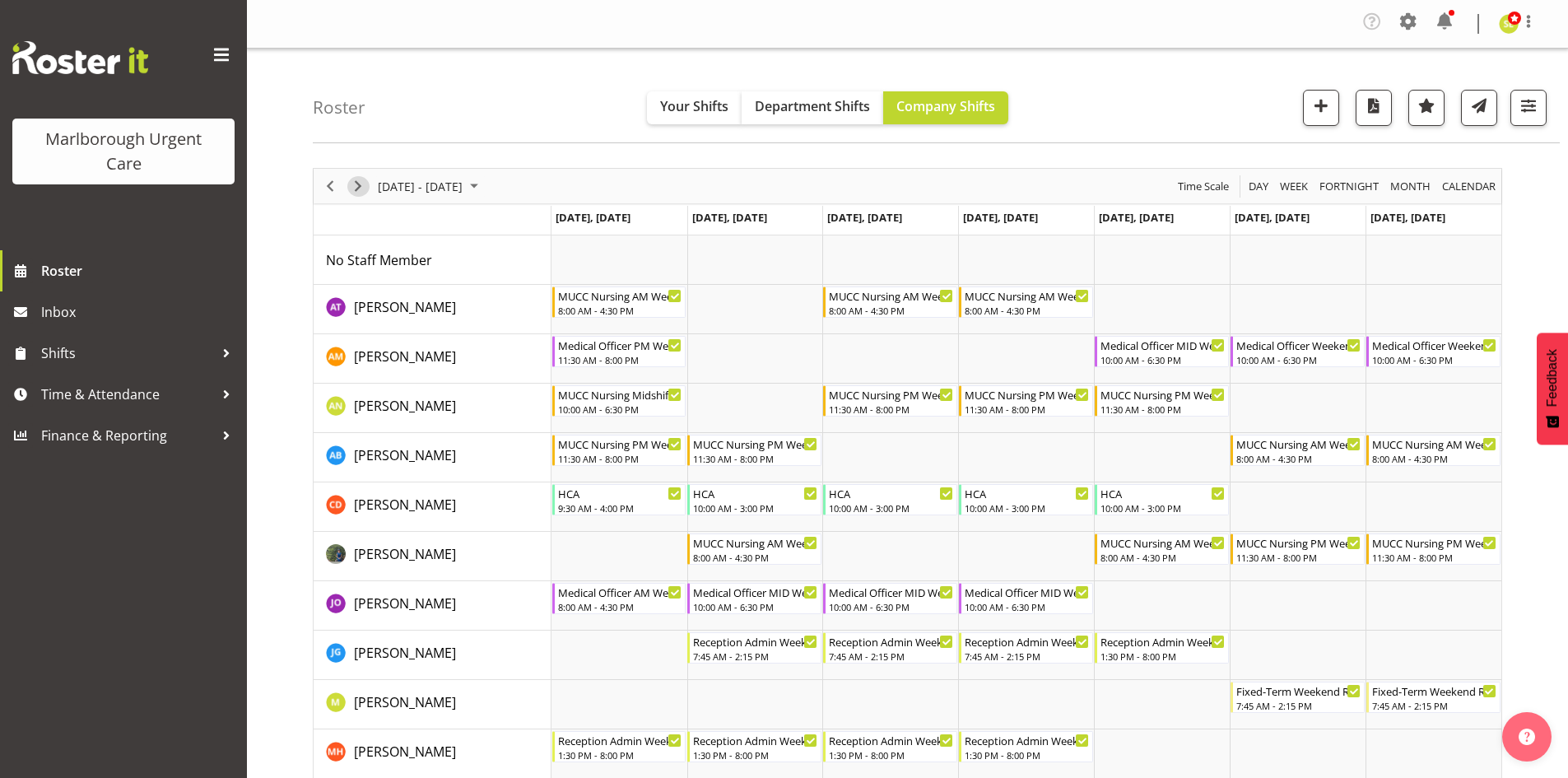
click at [359, 188] on span "Next" at bounding box center [358, 186] width 20 height 20
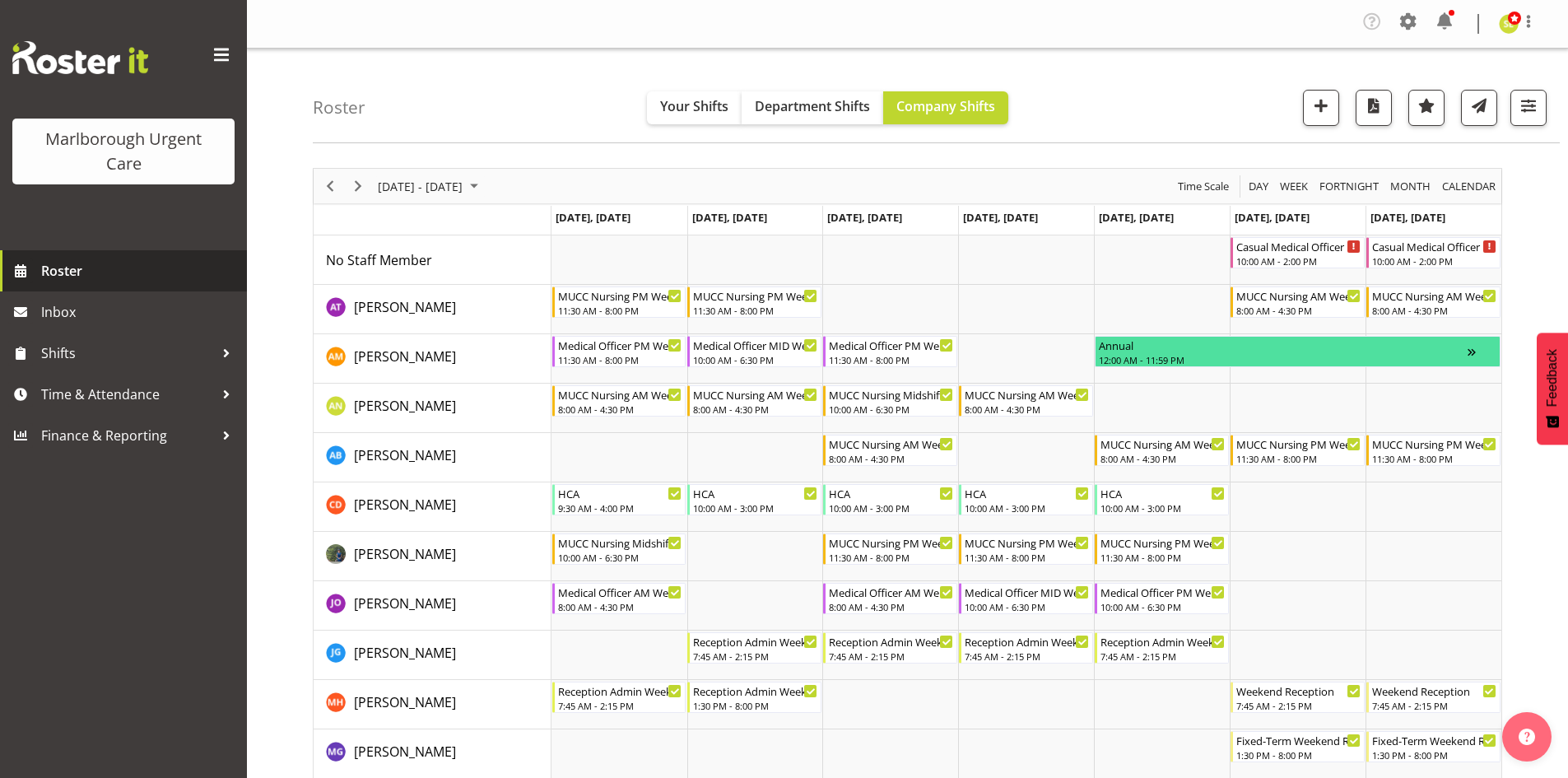
click at [109, 269] on span "Roster" at bounding box center [140, 270] width 198 height 25
